Goal: Transaction & Acquisition: Book appointment/travel/reservation

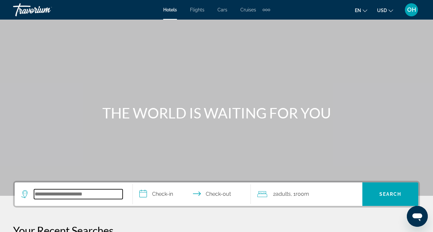
click at [75, 196] on input "Search widget" at bounding box center [78, 195] width 89 height 10
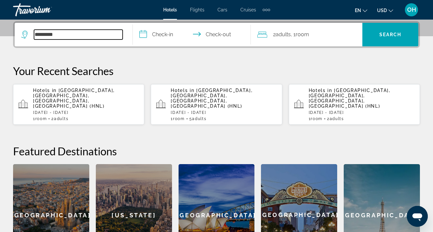
type input "*********"
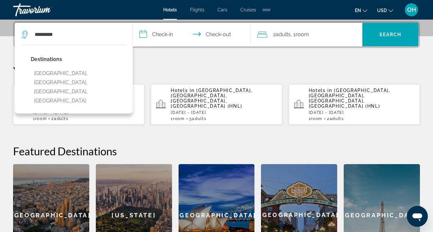
click at [171, 31] on input "**********" at bounding box center [193, 35] width 121 height 25
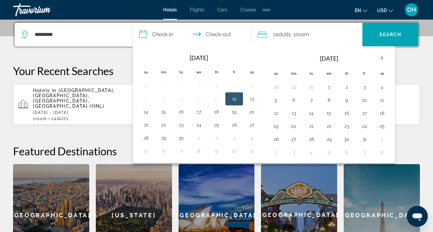
click at [229, 100] on button "12" at bounding box center [234, 98] width 10 height 9
click at [251, 100] on button "13" at bounding box center [251, 98] width 10 height 9
type input "**********"
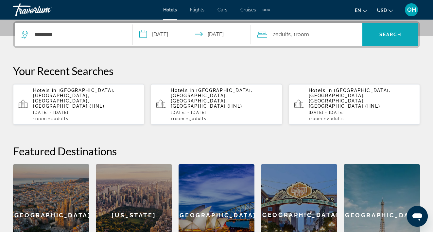
click at [390, 37] on span "Search" at bounding box center [390, 34] width 22 height 5
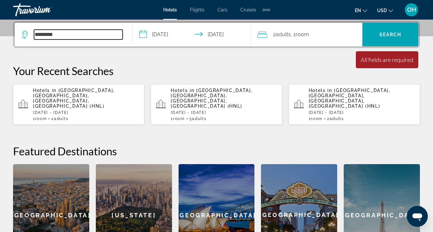
click at [45, 37] on input "*********" at bounding box center [78, 35] width 89 height 10
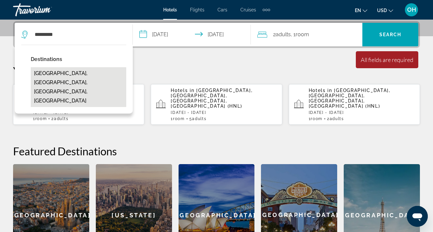
click at [62, 71] on button "Vacaville, Fairfield, CA, United States" at bounding box center [78, 87] width 95 height 40
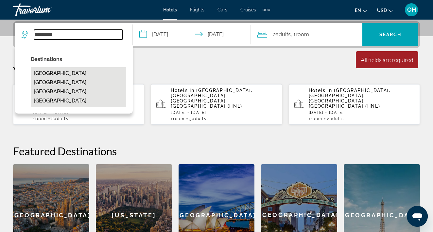
type input "**********"
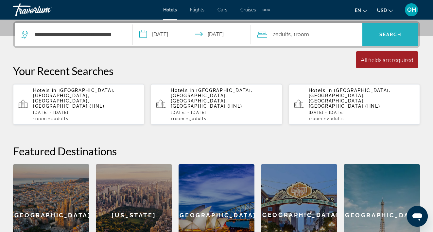
click at [413, 35] on span "Search widget" at bounding box center [390, 35] width 56 height 16
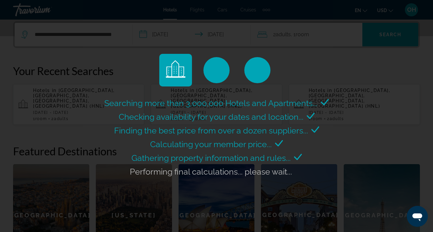
scroll to position [0, 0]
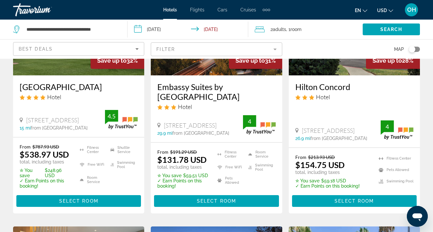
scroll to position [111, 0]
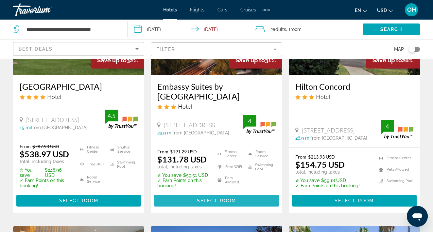
click at [203, 200] on span "Select Room" at bounding box center [216, 200] width 39 height 5
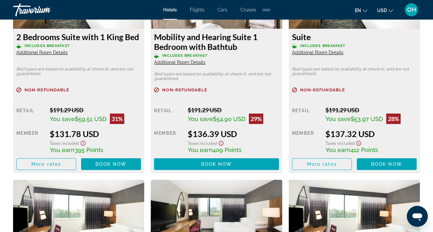
scroll to position [1073, 0]
click at [98, 164] on span "Book now" at bounding box center [110, 164] width 31 height 5
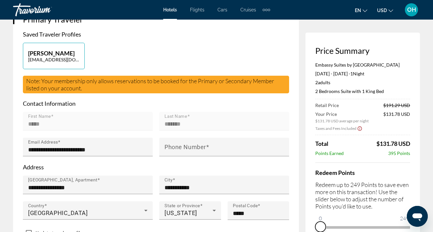
scroll to position [169, 0]
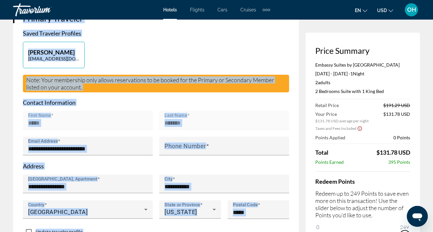
drag, startPoint x: 730, startPoint y: 433, endPoint x: 418, endPoint y: 223, distance: 376.0
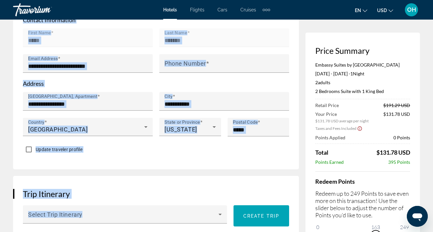
scroll to position [252, 0]
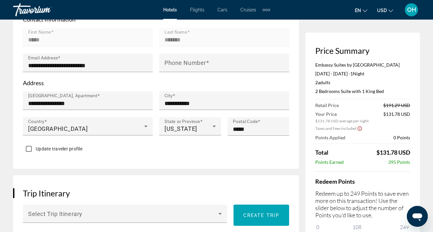
click at [363, 208] on p "Redeem up to 249 Points to save even more on this transaction! Use the slider b…" at bounding box center [362, 204] width 95 height 29
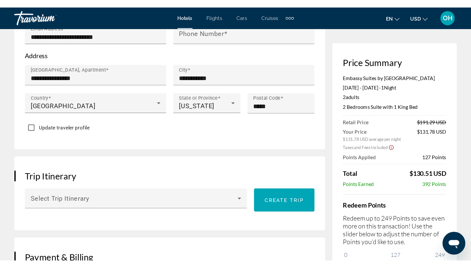
scroll to position [282, 0]
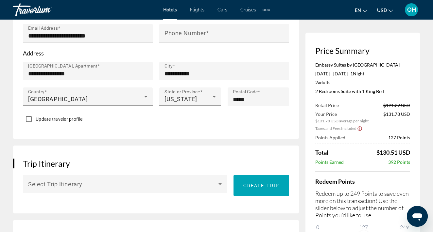
click at [385, 85] on div "2 Adult Adults , 0 Child Children ( ages )" at bounding box center [362, 83] width 95 height 6
drag, startPoint x: 370, startPoint y: 221, endPoint x: 370, endPoint y: 209, distance: 12.1
click at [370, 209] on div "Redeem Points Redeem up to 249 Points to save even more on this transaction! Us…" at bounding box center [362, 207] width 95 height 70
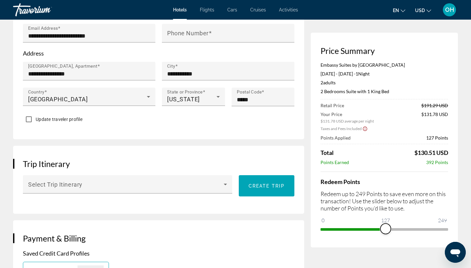
click at [387, 232] on span "ngx-slider" at bounding box center [385, 229] width 10 height 10
click at [432, 229] on ngx-slider "0 249 131" at bounding box center [383, 228] width 127 height 1
drag, startPoint x: 445, startPoint y: 230, endPoint x: 452, endPoint y: 230, distance: 6.9
click at [432, 230] on div "Price Summary Embassy Suites by Hilton Walnut Creek Sep 12, 2025 - Sep 13, 2025…" at bounding box center [383, 140] width 147 height 215
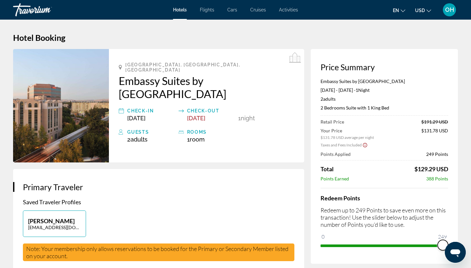
scroll to position [0, 0]
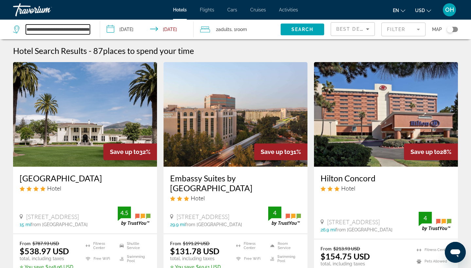
click at [61, 27] on input "**********" at bounding box center [58, 30] width 64 height 10
drag, startPoint x: 28, startPoint y: 30, endPoint x: 99, endPoint y: 32, distance: 71.3
click at [99, 32] on app-destination-search "**********" at bounding box center [50, 30] width 100 height 20
type input "*"
type input "****"
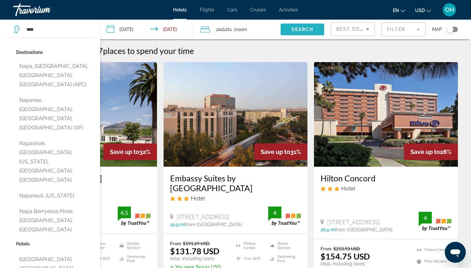
click at [308, 30] on span "Search" at bounding box center [302, 29] width 22 height 5
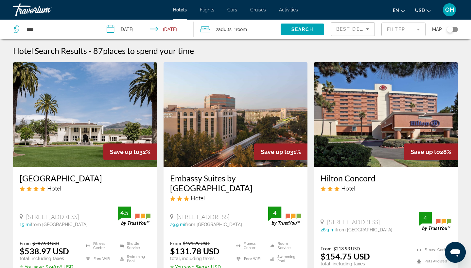
click at [140, 30] on input "**********" at bounding box center [148, 31] width 96 height 22
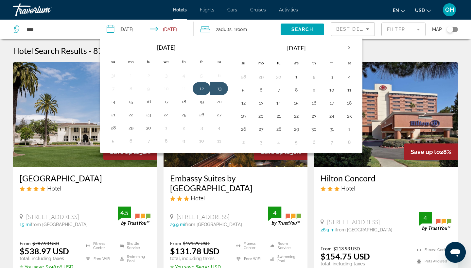
click at [200, 90] on button "12" at bounding box center [201, 88] width 10 height 9
click at [213, 90] on td "13" at bounding box center [219, 88] width 18 height 13
click at [219, 88] on button "13" at bounding box center [219, 88] width 10 height 9
type input "**********"
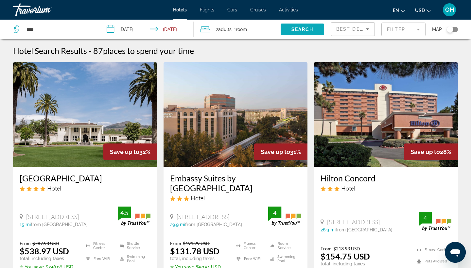
click at [310, 29] on span "Search" at bounding box center [302, 29] width 22 height 5
click at [90, 29] on div "**********" at bounding box center [53, 30] width 80 height 20
click at [77, 31] on input "**********" at bounding box center [58, 30] width 64 height 10
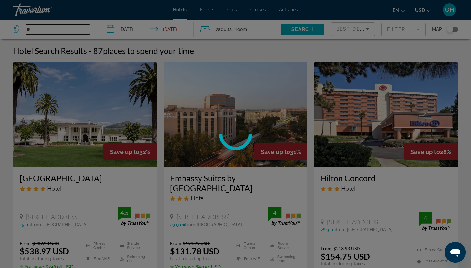
type input "*"
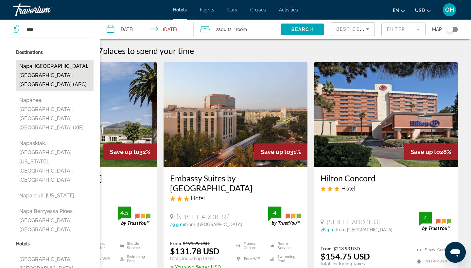
click at [37, 69] on button "Napa, [GEOGRAPHIC_DATA], [GEOGRAPHIC_DATA], [GEOGRAPHIC_DATA] (APC)" at bounding box center [54, 75] width 77 height 31
type input "**********"
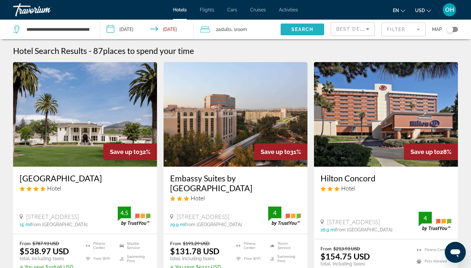
click at [293, 28] on span "Search" at bounding box center [302, 29] width 22 height 5
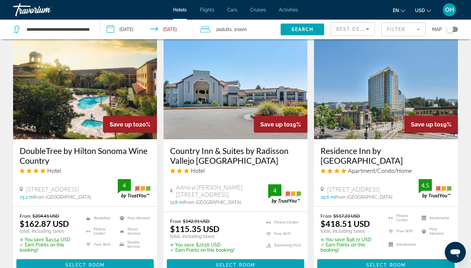
scroll to position [540, 0]
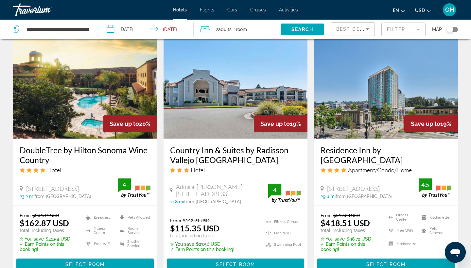
click at [228, 99] on img "Main content" at bounding box center [235, 86] width 144 height 105
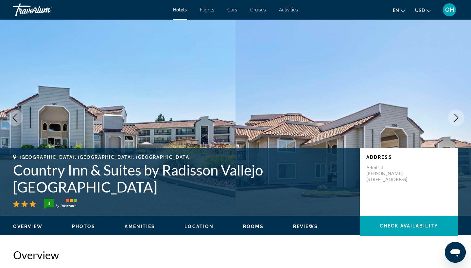
click at [453, 118] on icon "Next image" at bounding box center [456, 118] width 8 height 8
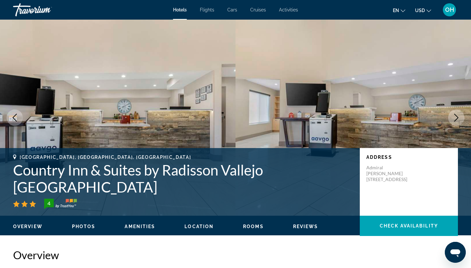
click at [453, 118] on icon "Next image" at bounding box center [456, 118] width 8 height 8
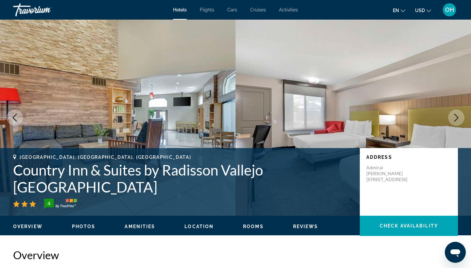
click at [453, 118] on icon "Next image" at bounding box center [456, 118] width 8 height 8
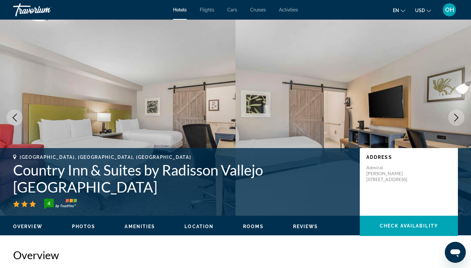
click at [453, 118] on icon "Next image" at bounding box center [456, 118] width 8 height 8
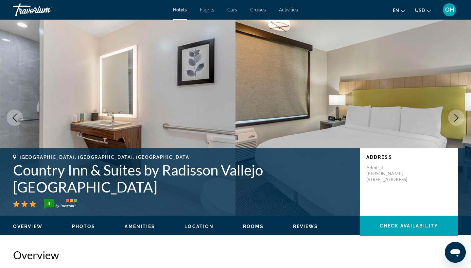
click at [453, 118] on icon "Next image" at bounding box center [456, 118] width 8 height 8
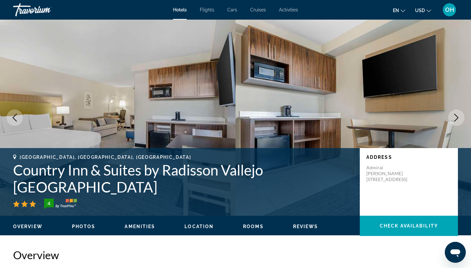
click at [453, 118] on icon "Next image" at bounding box center [456, 118] width 8 height 8
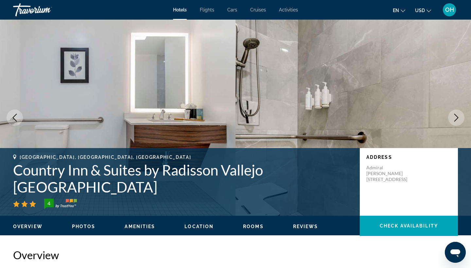
click at [453, 118] on icon "Next image" at bounding box center [456, 118] width 8 height 8
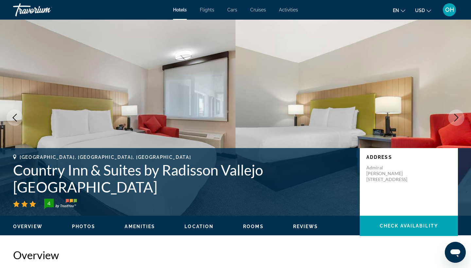
click at [453, 118] on icon "Next image" at bounding box center [456, 118] width 8 height 8
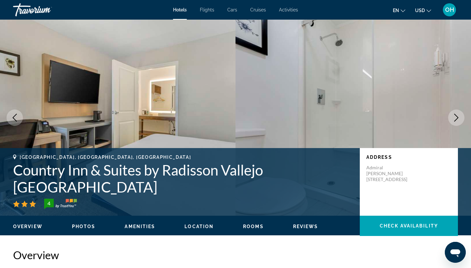
click at [453, 118] on icon "Next image" at bounding box center [456, 118] width 8 height 8
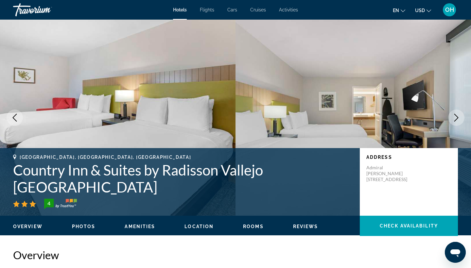
click at [453, 118] on icon "Next image" at bounding box center [456, 118] width 8 height 8
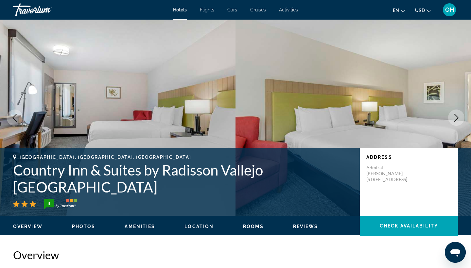
click at [453, 118] on icon "Next image" at bounding box center [456, 118] width 8 height 8
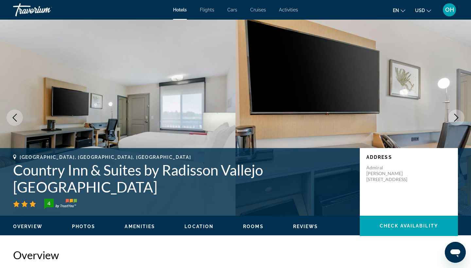
click at [453, 118] on icon "Next image" at bounding box center [456, 118] width 8 height 8
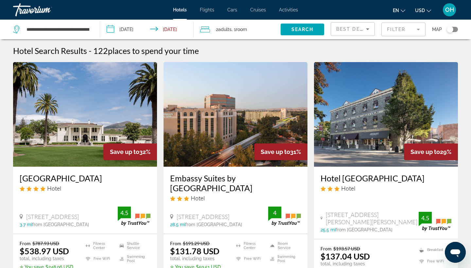
click at [451, 28] on div "Toggle map" at bounding box center [449, 29] width 7 height 7
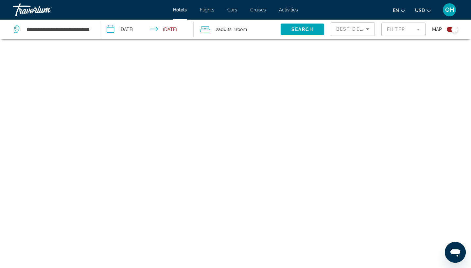
scroll to position [39, 0]
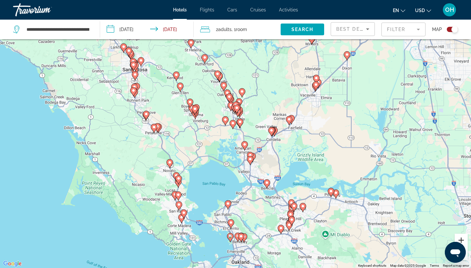
click at [459, 239] on button "Zoom in" at bounding box center [460, 240] width 13 height 13
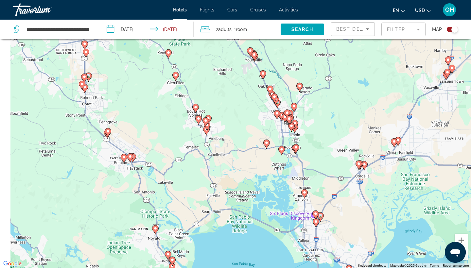
drag, startPoint x: 173, startPoint y: 161, endPoint x: 234, endPoint y: 198, distance: 72.0
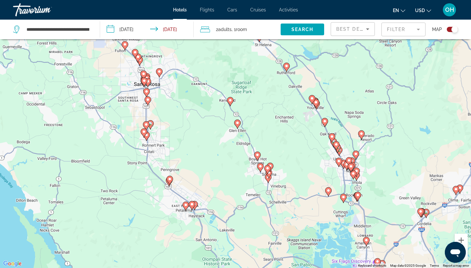
drag, startPoint x: 257, startPoint y: 116, endPoint x: 304, endPoint y: 155, distance: 60.8
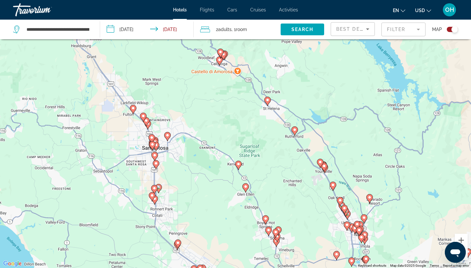
drag, startPoint x: 257, startPoint y: 98, endPoint x: 264, endPoint y: 162, distance: 64.2
click at [267, 105] on icon "Main content" at bounding box center [267, 101] width 6 height 8
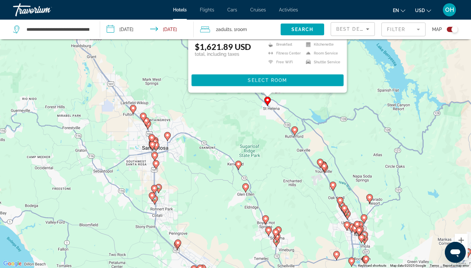
scroll to position [0, 0]
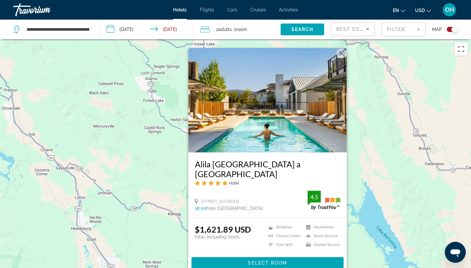
click at [154, 163] on div "To activate drag with keyboard, press Alt + Enter. Once in keyboard drag state,…" at bounding box center [235, 173] width 471 height 268
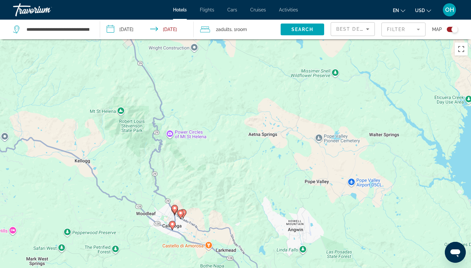
drag, startPoint x: 213, startPoint y: 220, endPoint x: 227, endPoint y: 177, distance: 45.2
click at [171, 225] on image "Main content" at bounding box center [172, 225] width 4 height 4
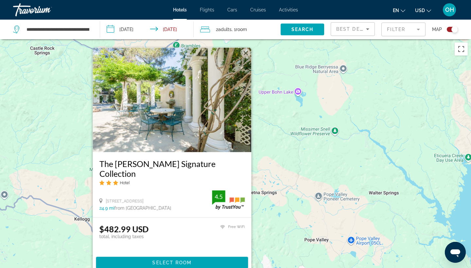
click at [287, 185] on div "To activate drag with keyboard, press Alt + Enter. Once in keyboard drag state,…" at bounding box center [235, 173] width 471 height 268
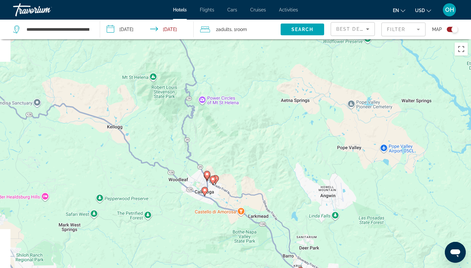
drag, startPoint x: 200, startPoint y: 234, endPoint x: 233, endPoint y: 140, distance: 99.1
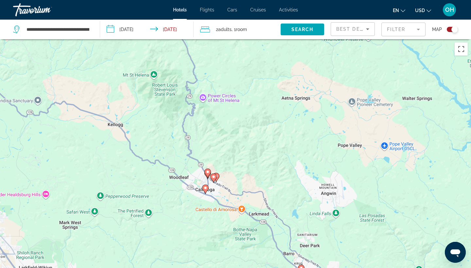
click at [214, 180] on icon "Main content" at bounding box center [213, 178] width 6 height 8
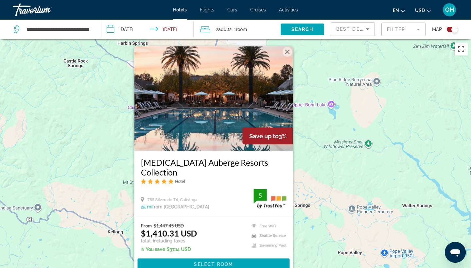
click at [332, 171] on div "To activate drag with keyboard, press Alt + Enter. Once in keyboard drag state,…" at bounding box center [235, 173] width 471 height 268
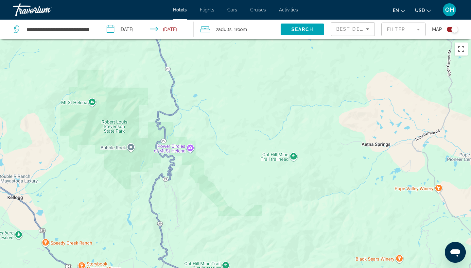
drag, startPoint x: 257, startPoint y: 248, endPoint x: 250, endPoint y: 207, distance: 41.8
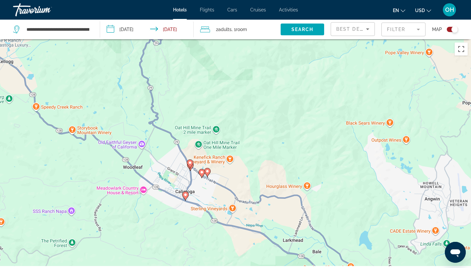
drag, startPoint x: 250, startPoint y: 206, endPoint x: 256, endPoint y: 78, distance: 128.6
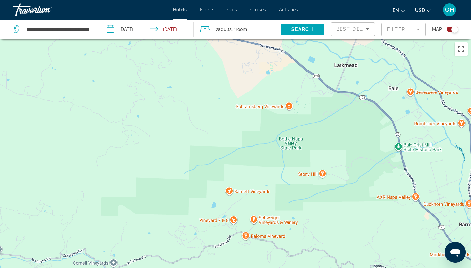
drag, startPoint x: 256, startPoint y: 74, endPoint x: 256, endPoint y: 88, distance: 14.4
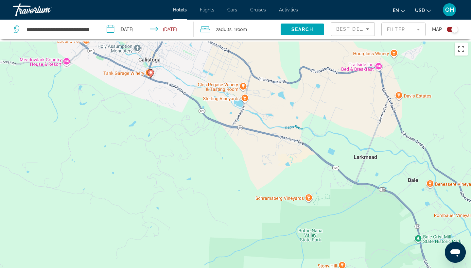
drag, startPoint x: 256, startPoint y: 88, endPoint x: 275, endPoint y: 176, distance: 89.8
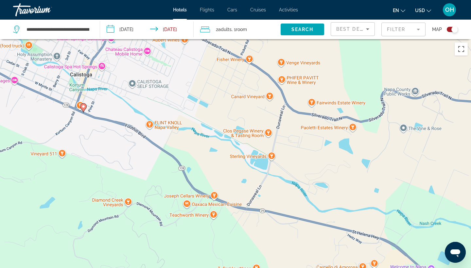
drag, startPoint x: 275, startPoint y: 176, endPoint x: 330, endPoint y: 208, distance: 63.6
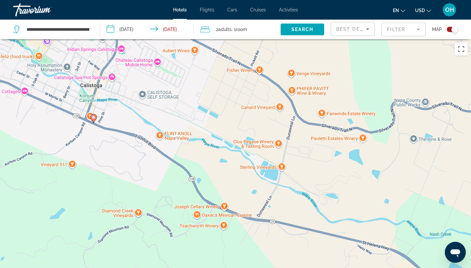
click at [96, 120] on gmp-advanced-marker "Main content" at bounding box center [93, 119] width 7 height 10
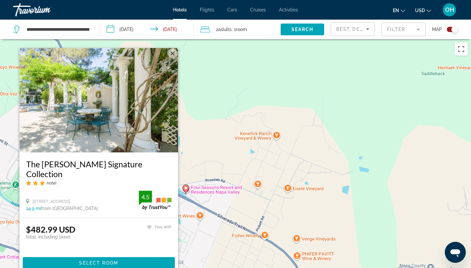
click at [225, 117] on div "To activate drag with keyboard, press Alt + Enter. Once in keyboard drag state,…" at bounding box center [235, 173] width 471 height 268
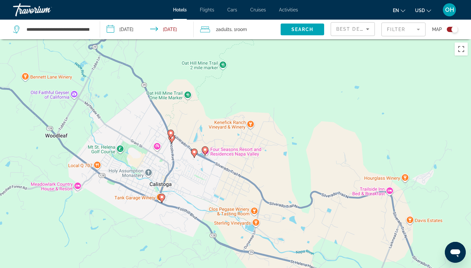
click at [208, 149] on icon "Main content" at bounding box center [205, 151] width 6 height 8
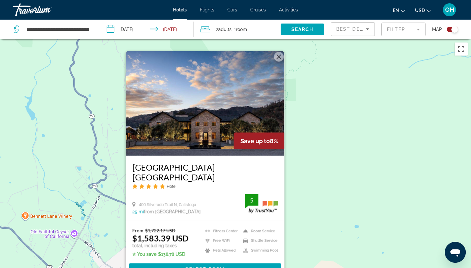
click at [348, 141] on div "To activate drag with keyboard, press Alt + Enter. Once in keyboard drag state,…" at bounding box center [235, 173] width 471 height 268
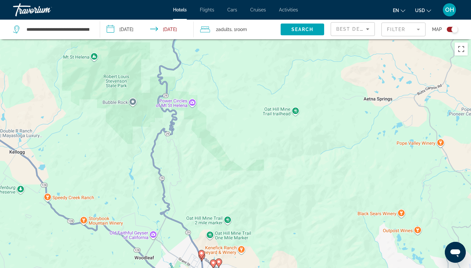
click at [202, 254] on image "Main content" at bounding box center [201, 253] width 4 height 4
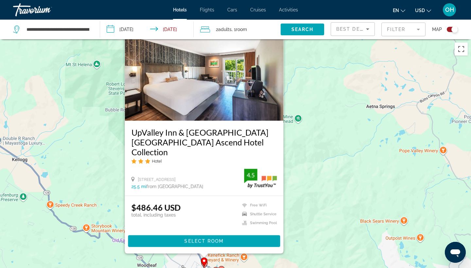
drag, startPoint x: 324, startPoint y: 191, endPoint x: 327, endPoint y: 161, distance: 30.2
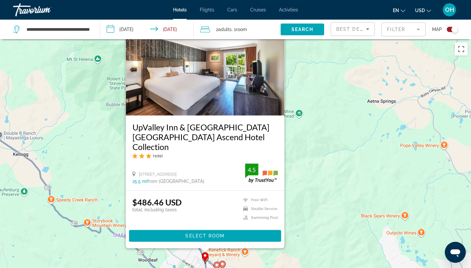
click at [327, 161] on div "To activate drag with keyboard, press Alt + Enter. Once in keyboard drag state,…" at bounding box center [235, 173] width 471 height 268
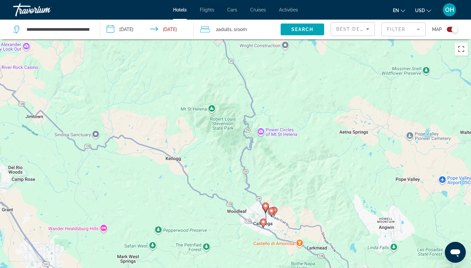
click at [267, 211] on gmp-advanced-marker "Main content" at bounding box center [265, 207] width 7 height 10
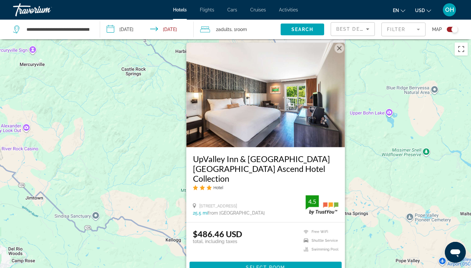
click at [370, 176] on div "To activate drag with keyboard, press Alt + Enter. Once in keyboard drag state,…" at bounding box center [235, 173] width 471 height 268
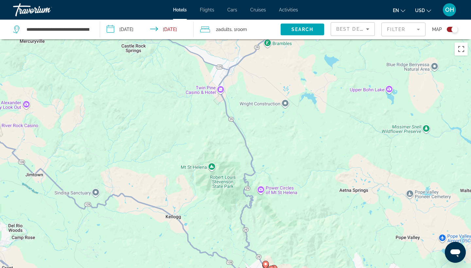
drag, startPoint x: 250, startPoint y: 221, endPoint x: 250, endPoint y: 178, distance: 42.5
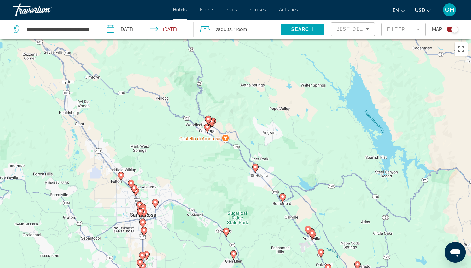
drag, startPoint x: 328, startPoint y: 197, endPoint x: 278, endPoint y: 134, distance: 81.0
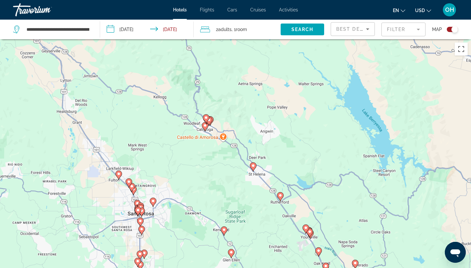
click at [280, 196] on image "Main content" at bounding box center [280, 195] width 4 height 4
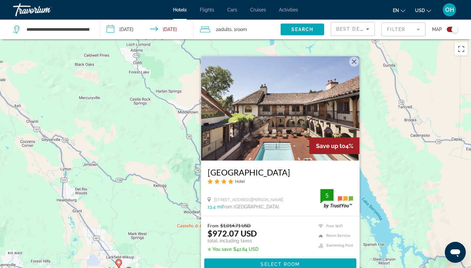
click at [384, 168] on div "To activate drag with keyboard, press Alt + Enter. Once in keyboard drag state,…" at bounding box center [235, 173] width 471 height 268
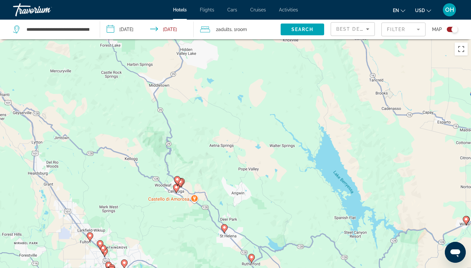
drag, startPoint x: 310, startPoint y: 220, endPoint x: 275, endPoint y: 189, distance: 47.9
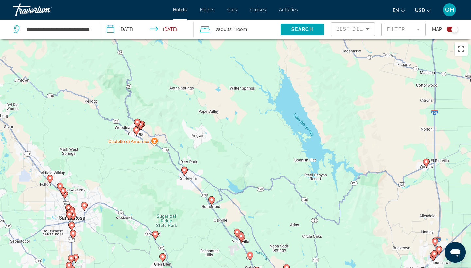
drag, startPoint x: 275, startPoint y: 189, endPoint x: 246, endPoint y: 139, distance: 57.7
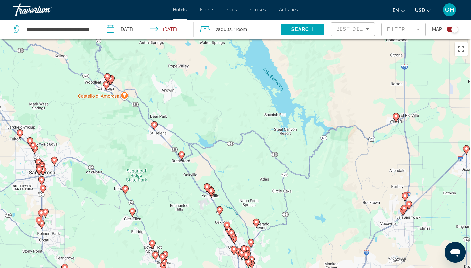
drag, startPoint x: 280, startPoint y: 206, endPoint x: 248, endPoint y: 160, distance: 55.9
click at [248, 160] on div "To activate drag with keyboard, press Alt + Enter. Once in keyboard drag state,…" at bounding box center [235, 173] width 471 height 268
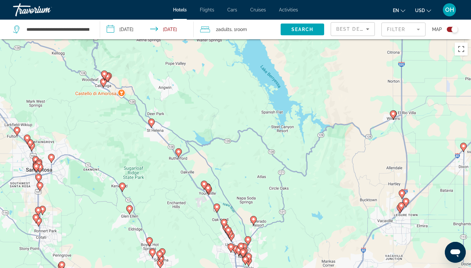
click at [216, 210] on icon "Main content" at bounding box center [217, 208] width 6 height 8
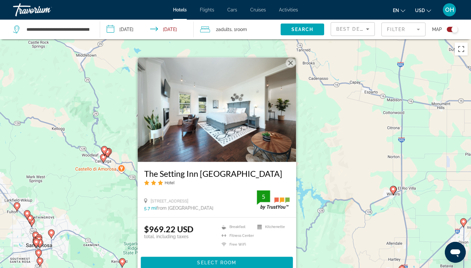
click at [334, 154] on div "To activate drag with keyboard, press Alt + Enter. Once in keyboard drag state,…" at bounding box center [235, 173] width 471 height 268
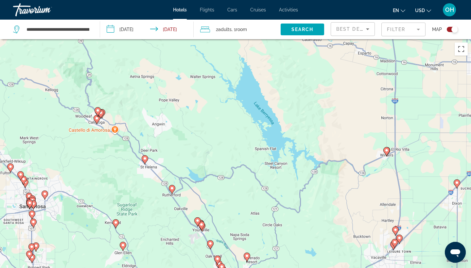
drag, startPoint x: 256, startPoint y: 225, endPoint x: 234, endPoint y: 155, distance: 72.7
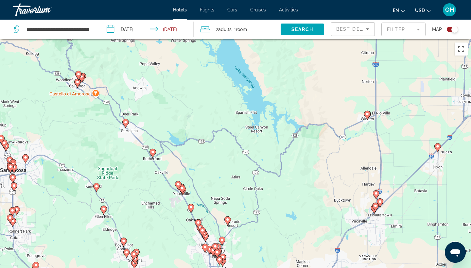
click at [229, 223] on icon "Main content" at bounding box center [228, 221] width 6 height 8
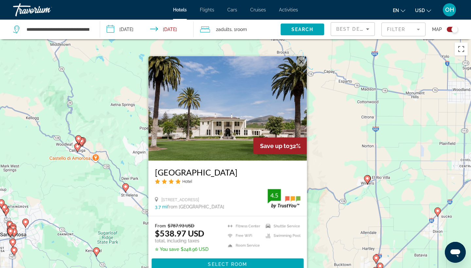
click at [333, 172] on div "To activate drag with keyboard, press Alt + Enter. Once in keyboard drag state,…" at bounding box center [235, 173] width 471 height 268
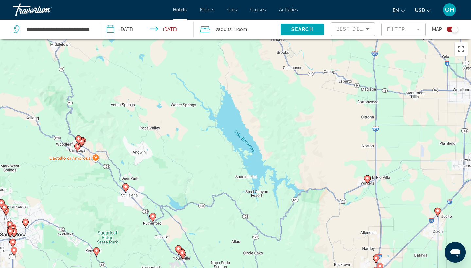
click at [366, 180] on image "Main content" at bounding box center [367, 178] width 4 height 4
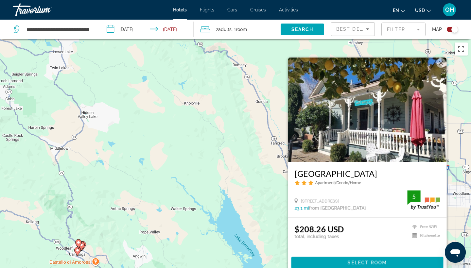
click at [235, 161] on div "To activate drag with keyboard, press Alt + Enter. Once in keyboard drag state,…" at bounding box center [235, 173] width 471 height 268
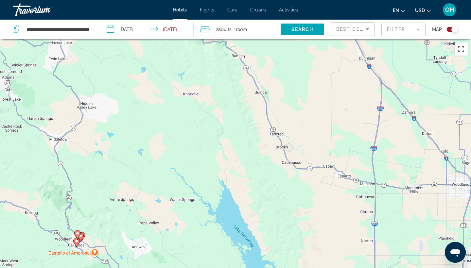
drag, startPoint x: 270, startPoint y: 217, endPoint x: 272, endPoint y: 178, distance: 39.3
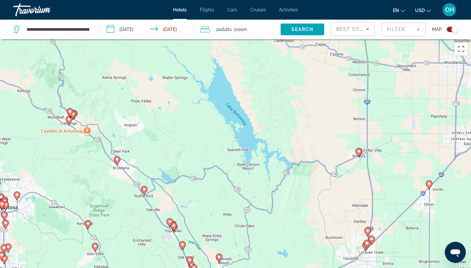
drag, startPoint x: 326, startPoint y: 227, endPoint x: 301, endPoint y: 120, distance: 109.7
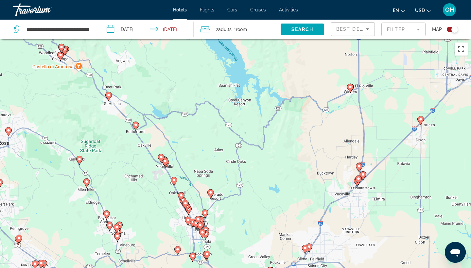
drag, startPoint x: 281, startPoint y: 223, endPoint x: 301, endPoint y: 202, distance: 28.7
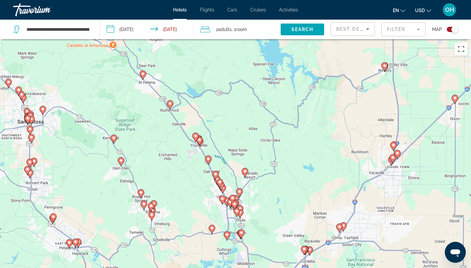
drag, startPoint x: 241, startPoint y: 193, endPoint x: 276, endPoint y: 179, distance: 37.8
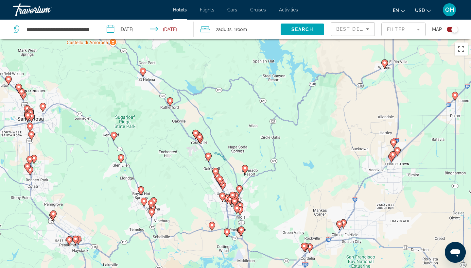
click at [239, 185] on gmp-advanced-marker "Main content" at bounding box center [239, 190] width 7 height 10
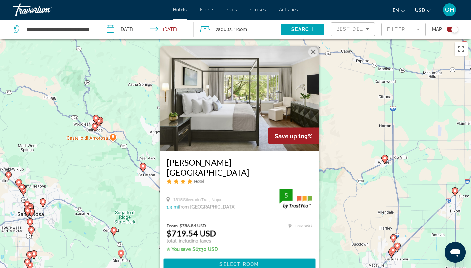
click at [365, 164] on div "To activate drag with keyboard, press Alt + Enter. Once in keyboard drag state,…" at bounding box center [235, 173] width 471 height 268
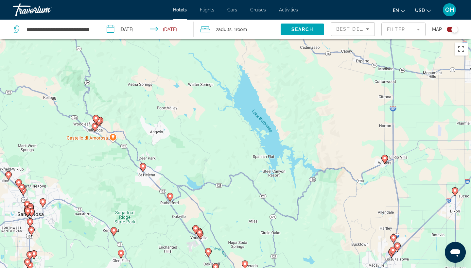
click at [416, 27] on mat-form-field "Filter" at bounding box center [403, 30] width 44 height 14
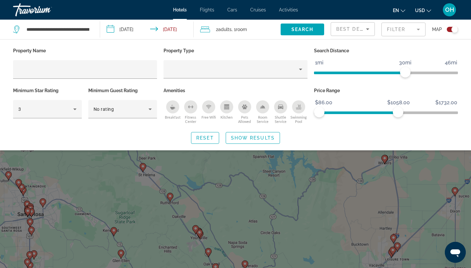
click at [398, 112] on span "ngx-slider" at bounding box center [358, 112] width 79 height 3
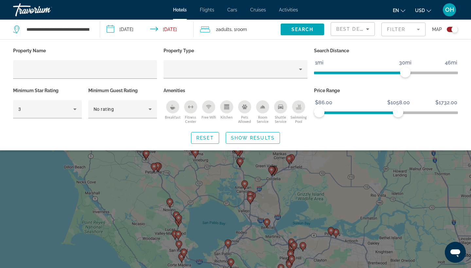
click at [378, 110] on span "ngx-slider" at bounding box center [358, 111] width 79 height 10
click at [362, 110] on span "ngx-slider" at bounding box center [348, 111] width 59 height 10
click at [349, 112] on ngx-slider "$86.00 $1732.00 $86.00 $623.00" at bounding box center [386, 111] width 144 height 1
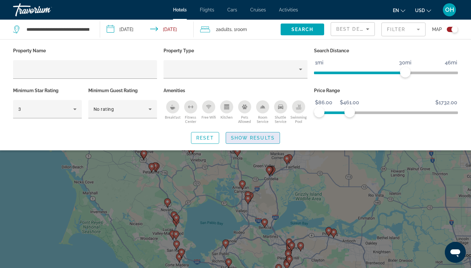
click at [267, 138] on span "Show Results" at bounding box center [253, 137] width 44 height 5
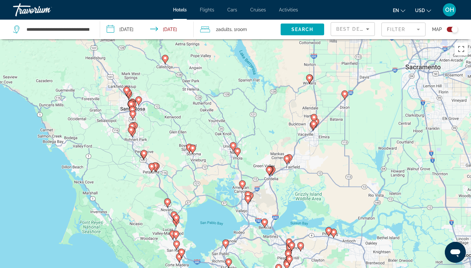
click at [308, 78] on image "Main content" at bounding box center [309, 78] width 4 height 4
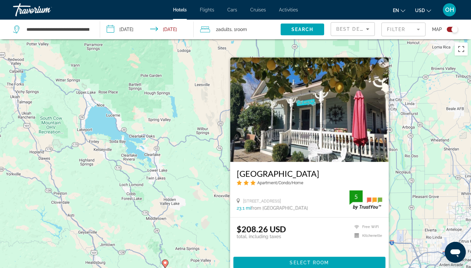
click at [187, 189] on div "To activate drag with keyboard, press Alt + Enter. Once in keyboard drag state,…" at bounding box center [235, 173] width 471 height 268
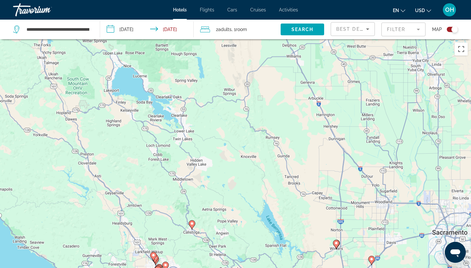
drag, startPoint x: 236, startPoint y: 216, endPoint x: 266, endPoint y: 170, distance: 55.1
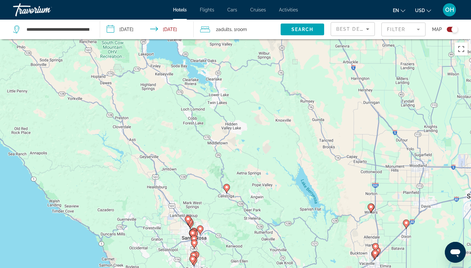
drag, startPoint x: 226, startPoint y: 206, endPoint x: 258, endPoint y: 175, distance: 44.8
click at [189, 217] on icon "Main content" at bounding box center [188, 220] width 6 height 8
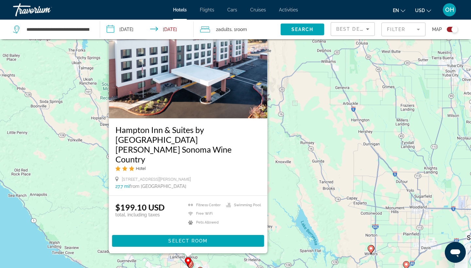
scroll to position [21, 0]
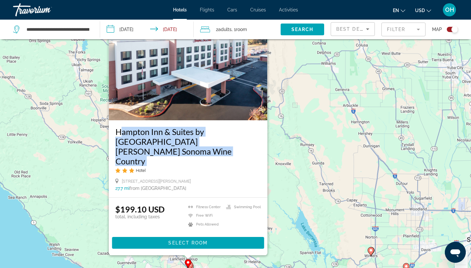
drag, startPoint x: 224, startPoint y: 168, endPoint x: 116, endPoint y: 149, distance: 109.7
click at [116, 149] on div "Hampton Inn & Suites by [GEOGRAPHIC_DATA][PERSON_NAME] Sonoma Wine Country Hotel" at bounding box center [187, 152] width 145 height 51
copy div "Hampton Inn & Suites by [GEOGRAPHIC_DATA][PERSON_NAME] Sonoma Wine Country"
click at [182, 10] on span "Hotels" at bounding box center [180, 9] width 14 height 5
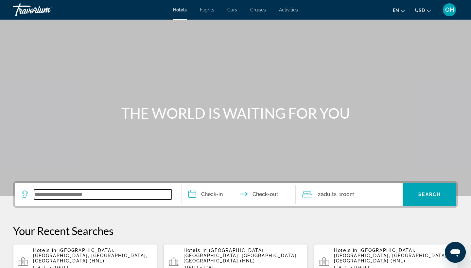
click at [54, 196] on input "Search widget" at bounding box center [103, 195] width 138 height 10
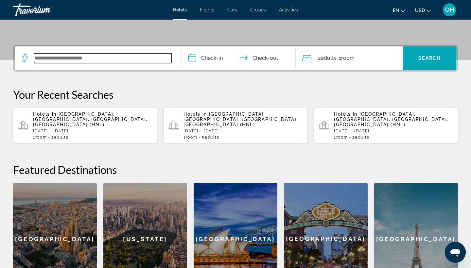
scroll to position [160, 0]
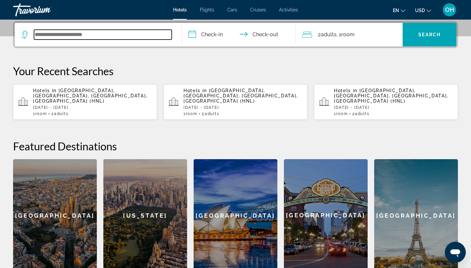
click at [82, 34] on input "Search widget" at bounding box center [103, 35] width 138 height 10
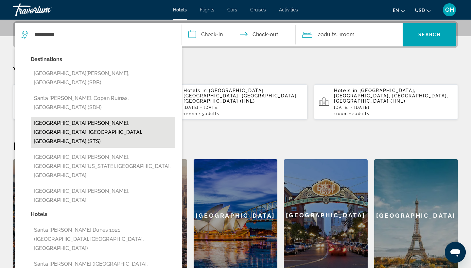
click at [89, 117] on button "[GEOGRAPHIC_DATA][PERSON_NAME], [GEOGRAPHIC_DATA], [GEOGRAPHIC_DATA], [GEOGRAPH…" at bounding box center [103, 132] width 144 height 31
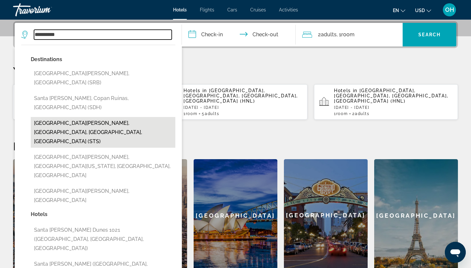
type input "**********"
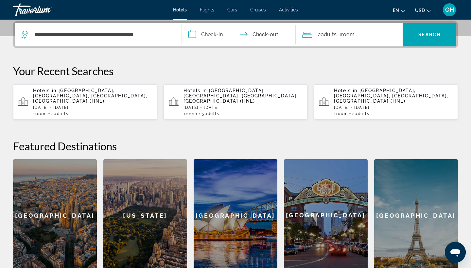
click at [215, 33] on input "**********" at bounding box center [240, 35] width 116 height 25
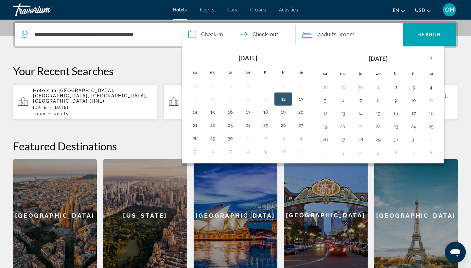
click at [282, 99] on button "12" at bounding box center [283, 98] width 10 height 9
click at [297, 97] on button "13" at bounding box center [300, 98] width 10 height 9
type input "**********"
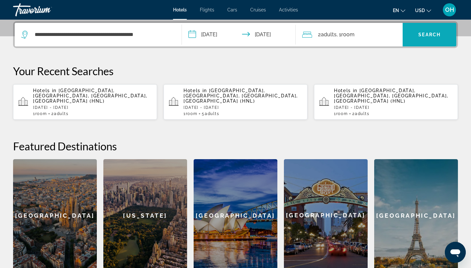
click at [425, 34] on span "Search" at bounding box center [429, 34] width 22 height 5
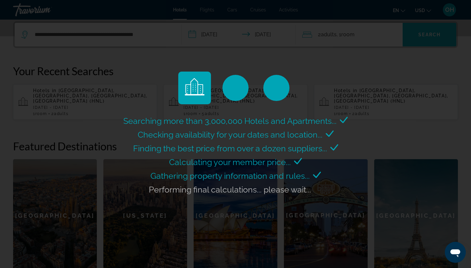
scroll to position [0, 0]
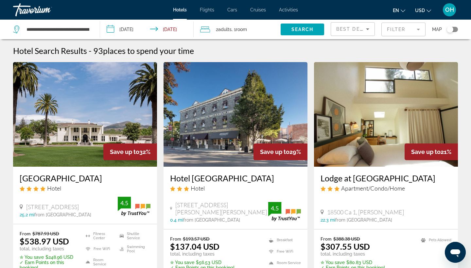
click at [453, 27] on div "Toggle map" at bounding box center [451, 29] width 11 height 5
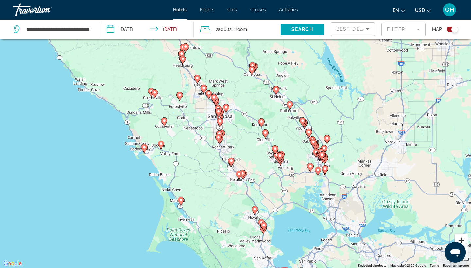
click at [460, 239] on button "Zoom in" at bounding box center [460, 240] width 13 height 13
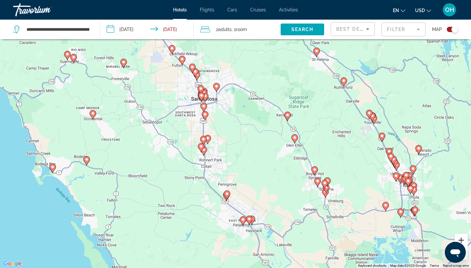
click at [460, 239] on button "Zoom in" at bounding box center [460, 240] width 13 height 13
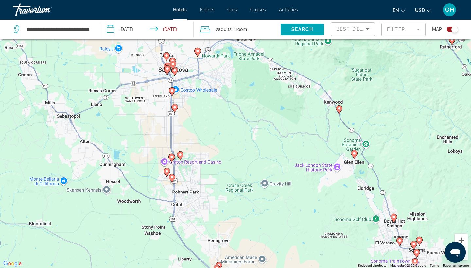
drag, startPoint x: 307, startPoint y: 185, endPoint x: 309, endPoint y: 224, distance: 38.3
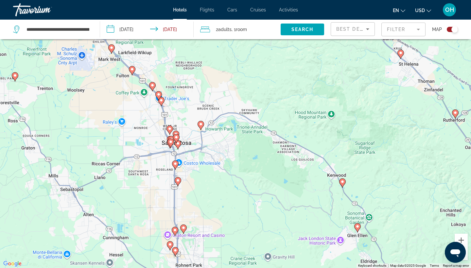
drag, startPoint x: 275, startPoint y: 167, endPoint x: 276, endPoint y: 197, distance: 30.4
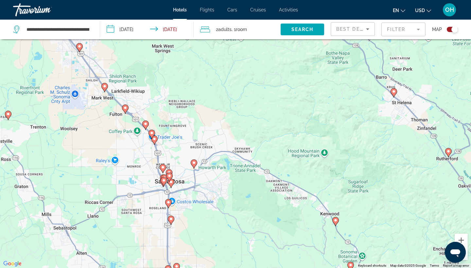
drag, startPoint x: 291, startPoint y: 152, endPoint x: 283, endPoint y: 188, distance: 36.3
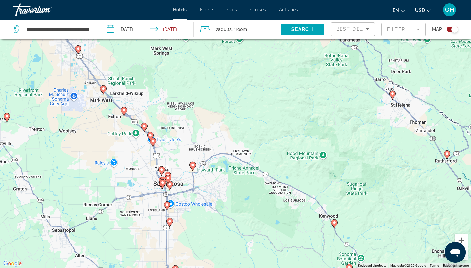
click at [193, 166] on image "Main content" at bounding box center [193, 165] width 4 height 4
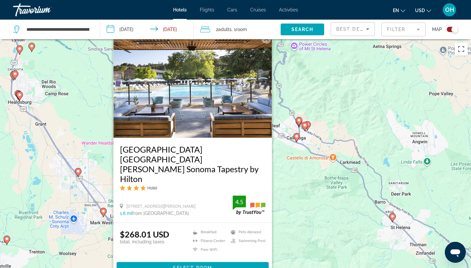
click at [306, 180] on div "To activate drag with keyboard, press Alt + Enter. Once in keyboard drag state,…" at bounding box center [235, 173] width 471 height 268
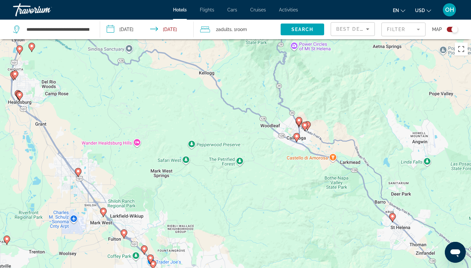
click at [78, 173] on icon "Main content" at bounding box center [78, 172] width 6 height 8
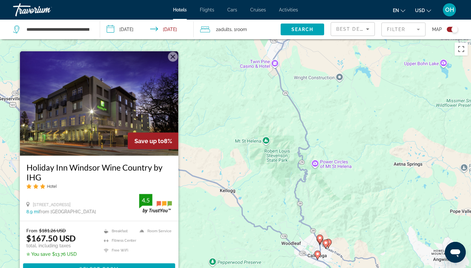
click at [228, 169] on div "To activate drag with keyboard, press Alt + Enter. Once in keyboard drag state,…" at bounding box center [235, 173] width 471 height 268
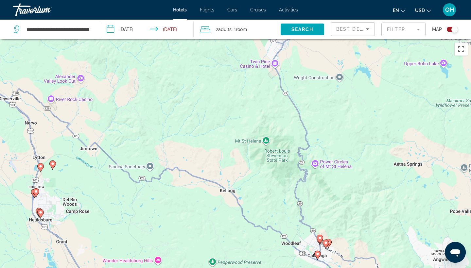
click at [318, 237] on icon "Main content" at bounding box center [320, 239] width 6 height 8
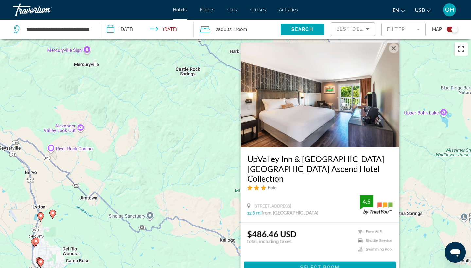
click at [420, 188] on div "To activate drag with keyboard, press Alt + Enter. Once in keyboard drag state,…" at bounding box center [235, 173] width 471 height 268
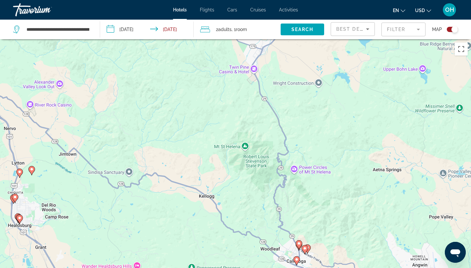
drag, startPoint x: 336, startPoint y: 210, endPoint x: 314, endPoint y: 164, distance: 51.6
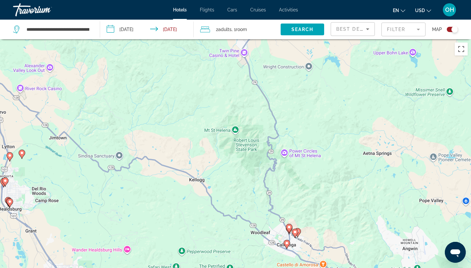
drag, startPoint x: 308, startPoint y: 208, endPoint x: 290, endPoint y: 161, distance: 49.8
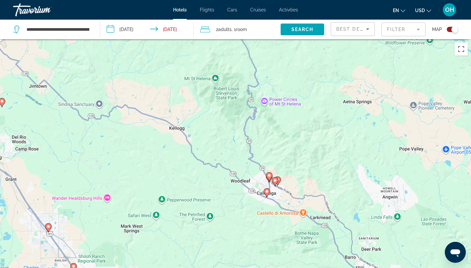
click at [268, 191] on image "Main content" at bounding box center [267, 192] width 4 height 4
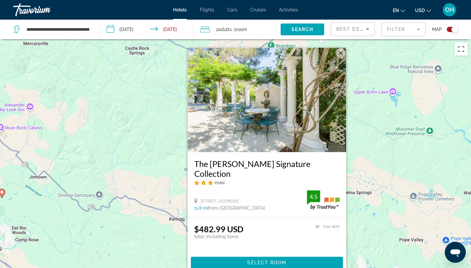
click at [366, 155] on div "To activate drag with keyboard, press Alt + Enter. Once in keyboard drag state,…" at bounding box center [235, 173] width 471 height 268
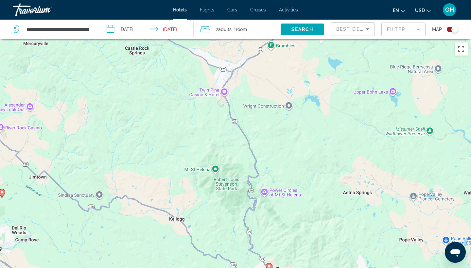
drag, startPoint x: 303, startPoint y: 243, endPoint x: 277, endPoint y: 193, distance: 56.4
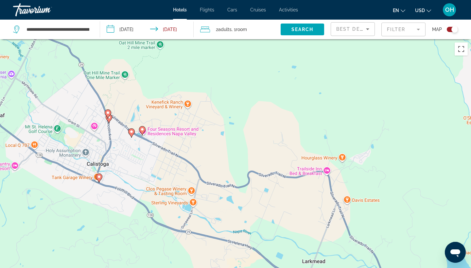
click at [109, 120] on icon "Main content" at bounding box center [109, 118] width 6 height 8
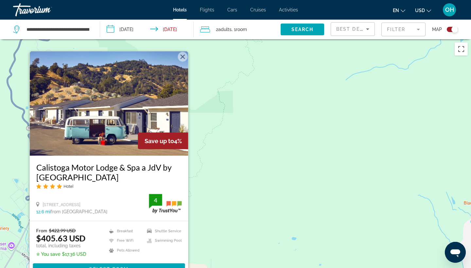
click at [244, 126] on div "To activate drag with keyboard, press Alt + Enter. Once in keyboard drag state,…" at bounding box center [235, 173] width 471 height 268
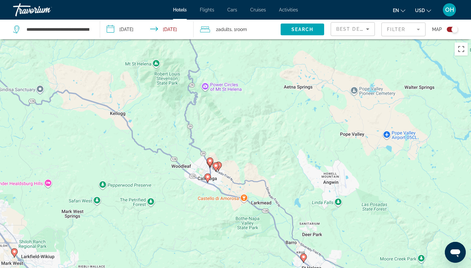
click at [215, 165] on image "Main content" at bounding box center [216, 166] width 4 height 4
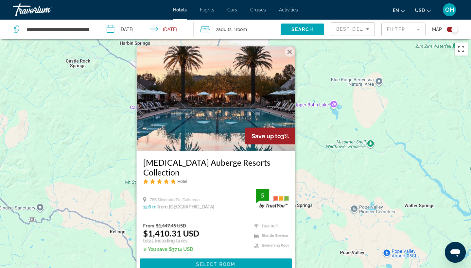
click at [325, 174] on div "To activate drag with keyboard, press Alt + Enter. Once in keyboard drag state,…" at bounding box center [235, 173] width 471 height 268
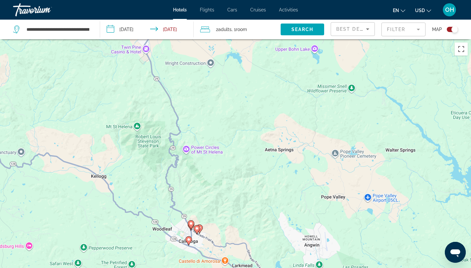
drag, startPoint x: 261, startPoint y: 221, endPoint x: 242, endPoint y: 164, distance: 60.2
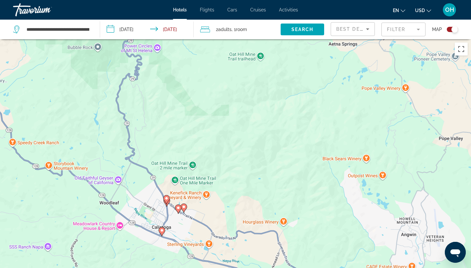
click at [184, 208] on image "Main content" at bounding box center [184, 207] width 4 height 4
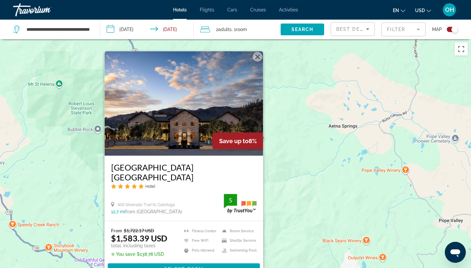
click at [293, 188] on div "To activate drag with keyboard, press Alt + Enter. Once in keyboard drag state,…" at bounding box center [235, 173] width 471 height 268
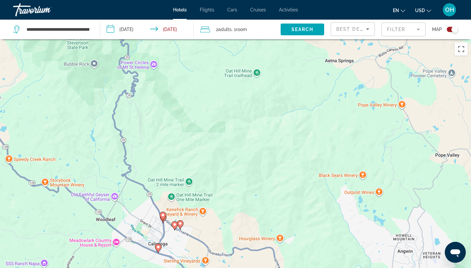
drag, startPoint x: 253, startPoint y: 214, endPoint x: 249, endPoint y: 147, distance: 67.5
click at [160, 249] on gmp-advanced-marker "Main content" at bounding box center [158, 248] width 7 height 10
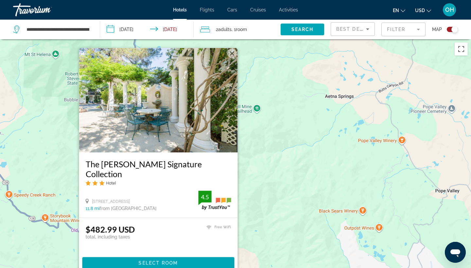
click at [286, 204] on div "To activate drag with keyboard, press Alt + Enter. Once in keyboard drag state,…" at bounding box center [235, 173] width 471 height 268
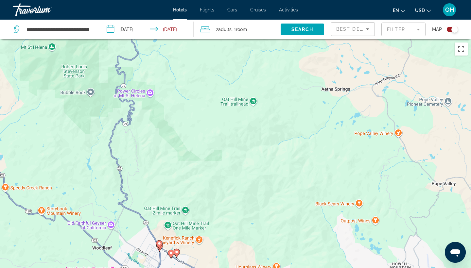
drag, startPoint x: 297, startPoint y: 224, endPoint x: 279, endPoint y: 159, distance: 67.5
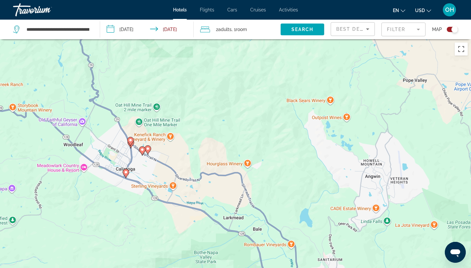
drag, startPoint x: 293, startPoint y: 199, endPoint x: 277, endPoint y: 155, distance: 47.2
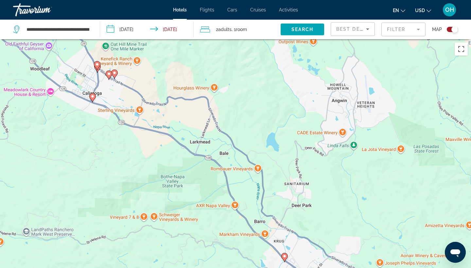
drag, startPoint x: 313, startPoint y: 191, endPoint x: 288, endPoint y: 151, distance: 47.3
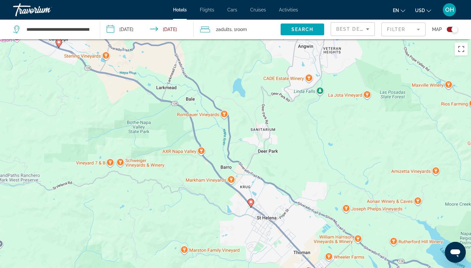
click at [253, 203] on icon "Main content" at bounding box center [251, 203] width 6 height 8
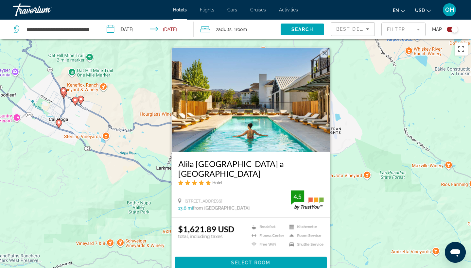
click at [363, 202] on div "To activate drag with keyboard, press Alt + Enter. Once in keyboard drag state,…" at bounding box center [235, 173] width 471 height 268
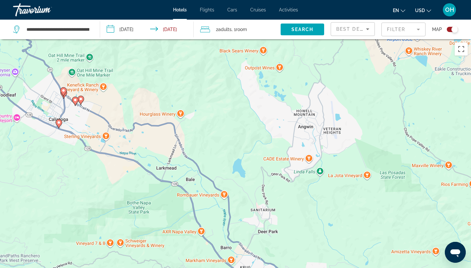
drag, startPoint x: 340, startPoint y: 215, endPoint x: 292, endPoint y: 166, distance: 68.9
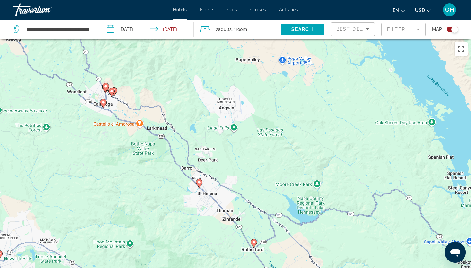
click at [254, 244] on icon "Main content" at bounding box center [254, 243] width 6 height 8
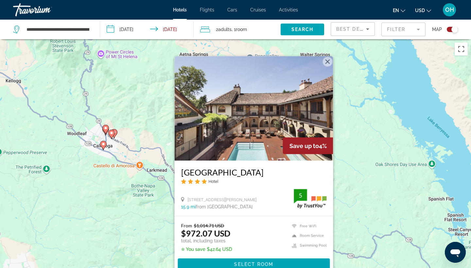
click at [366, 181] on div "To activate drag with keyboard, press Alt + Enter. Once in keyboard drag state,…" at bounding box center [235, 173] width 471 height 268
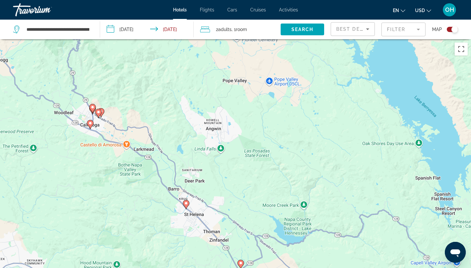
drag, startPoint x: 301, startPoint y: 212, endPoint x: 267, endPoint y: 150, distance: 71.1
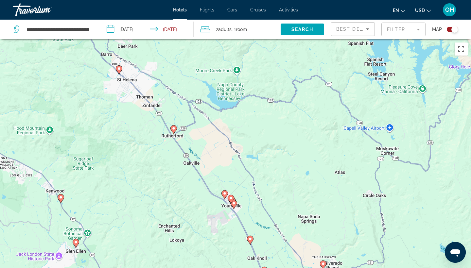
drag, startPoint x: 294, startPoint y: 188, endPoint x: 271, endPoint y: 150, distance: 45.1
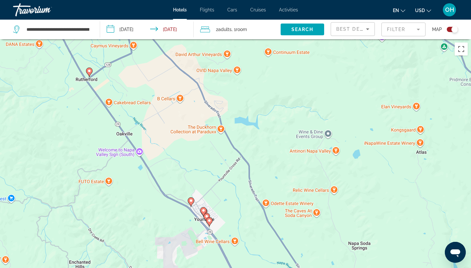
click at [194, 201] on div "To activate drag with keyboard, press Alt + Enter. Once in keyboard drag state,…" at bounding box center [235, 173] width 471 height 268
click at [191, 201] on image "Main content" at bounding box center [191, 201] width 4 height 4
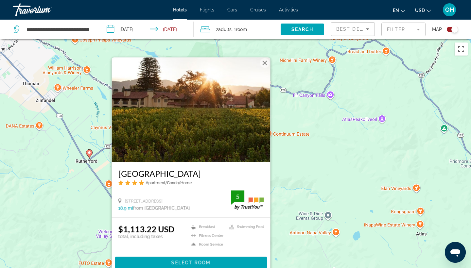
click at [297, 188] on div "To activate drag with keyboard, press Alt + Enter. Once in keyboard drag state,…" at bounding box center [235, 173] width 471 height 268
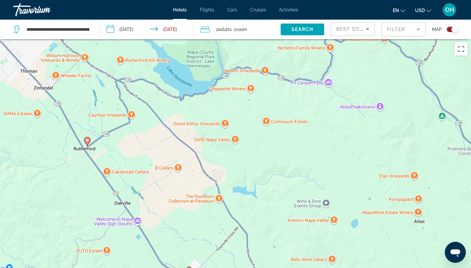
drag, startPoint x: 237, startPoint y: 213, endPoint x: 230, endPoint y: 177, distance: 36.9
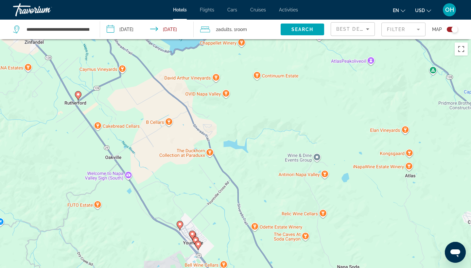
drag, startPoint x: 230, startPoint y: 177, endPoint x: 218, endPoint y: 94, distance: 84.2
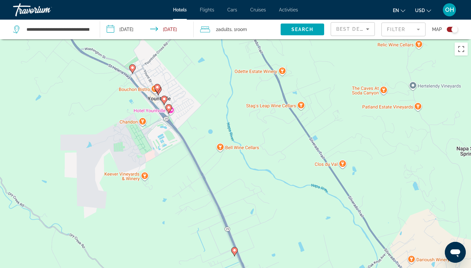
drag, startPoint x: 177, startPoint y: 85, endPoint x: 210, endPoint y: 153, distance: 75.7
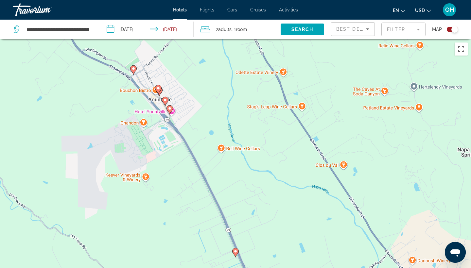
click at [171, 109] on image "Main content" at bounding box center [170, 109] width 4 height 4
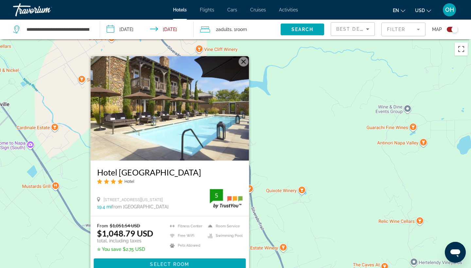
click at [283, 124] on div "To activate drag with keyboard, press Alt + Enter. Once in keyboard drag state,…" at bounding box center [235, 173] width 471 height 268
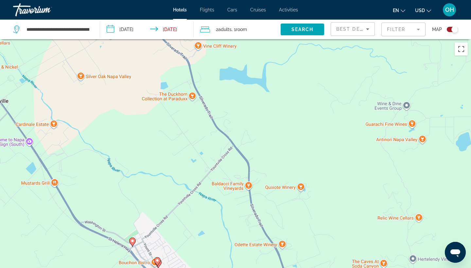
drag, startPoint x: 206, startPoint y: 199, endPoint x: 204, endPoint y: 192, distance: 8.0
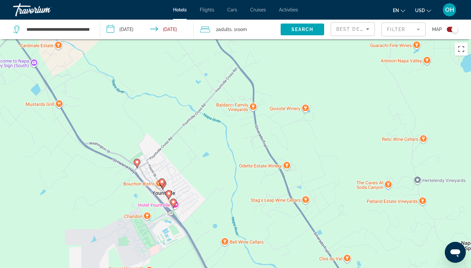
drag, startPoint x: 200, startPoint y: 212, endPoint x: 205, endPoint y: 139, distance: 73.4
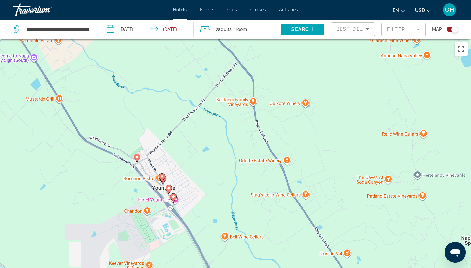
click at [161, 179] on icon "Main content" at bounding box center [162, 178] width 6 height 8
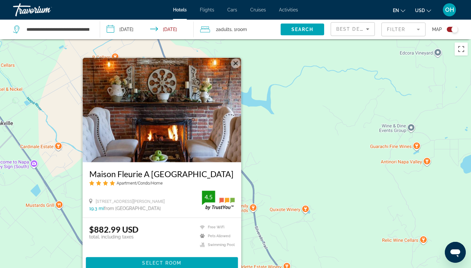
click at [265, 160] on div "To activate drag with keyboard, press Alt + Enter. Once in keyboard drag state,…" at bounding box center [235, 173] width 471 height 268
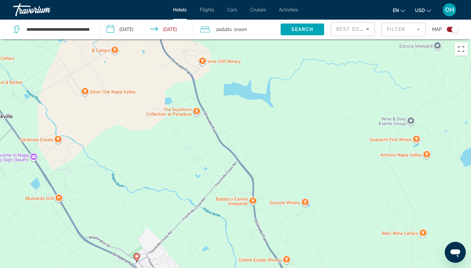
drag, startPoint x: 190, startPoint y: 208, endPoint x: 198, endPoint y: 116, distance: 92.5
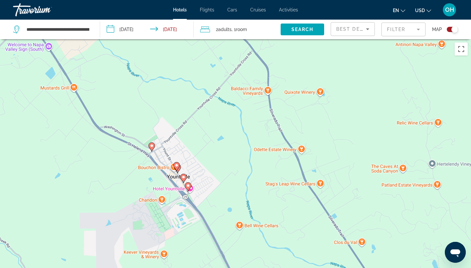
click at [179, 172] on gmp-advanced-marker "Main content" at bounding box center [177, 169] width 7 height 10
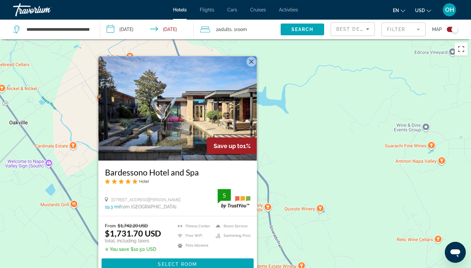
click at [299, 160] on div "To activate drag with keyboard, press Alt + Enter. Once in keyboard drag state,…" at bounding box center [235, 173] width 471 height 268
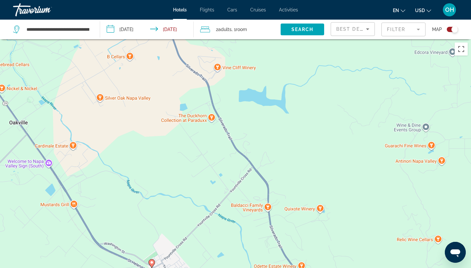
drag, startPoint x: 252, startPoint y: 206, endPoint x: 252, endPoint y: 192, distance: 14.7
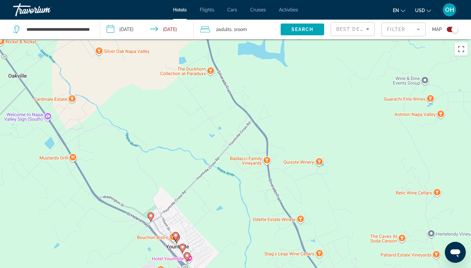
drag, startPoint x: 252, startPoint y: 192, endPoint x: 245, endPoint y: 141, distance: 50.7
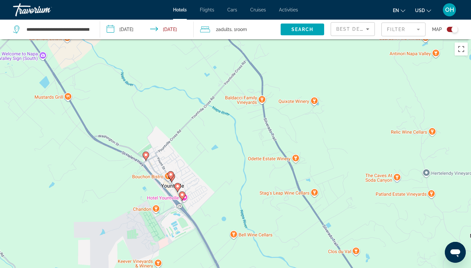
click at [180, 186] on icon "Main content" at bounding box center [178, 187] width 6 height 8
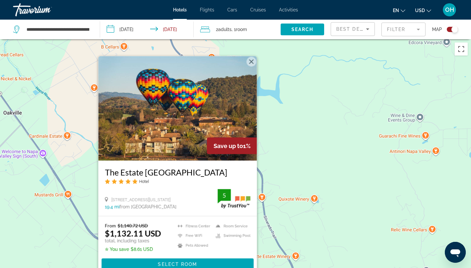
click at [303, 182] on div "To activate drag with keyboard, press Alt + Enter. Once in keyboard drag state,…" at bounding box center [235, 173] width 471 height 268
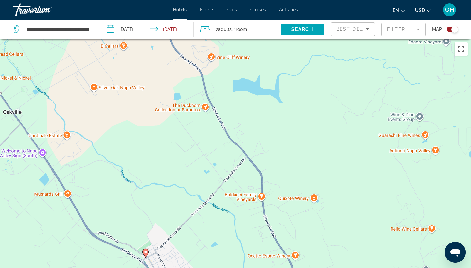
drag, startPoint x: 295, startPoint y: 212, endPoint x: 291, endPoint y: 178, distance: 34.3
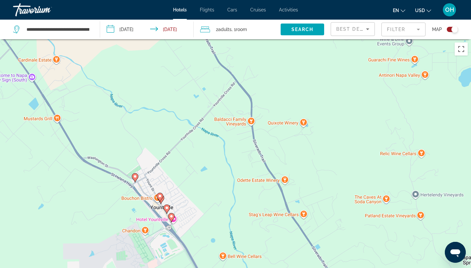
drag, startPoint x: 274, startPoint y: 225, endPoint x: 273, endPoint y: 189, distance: 36.6
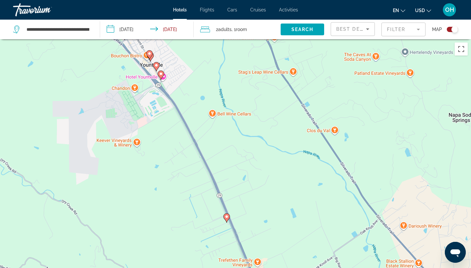
drag, startPoint x: 273, startPoint y: 189, endPoint x: 263, endPoint y: 119, distance: 70.7
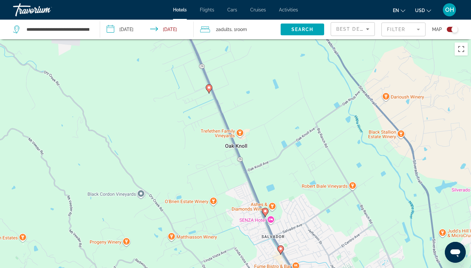
click at [265, 213] on icon "Main content" at bounding box center [265, 212] width 6 height 8
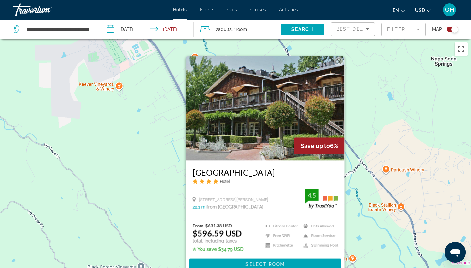
click at [375, 168] on div "To activate drag with keyboard, press Alt + Enter. Once in keyboard drag state,…" at bounding box center [235, 173] width 471 height 268
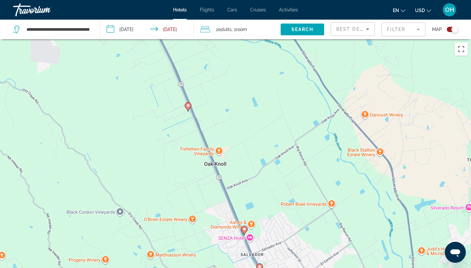
drag, startPoint x: 303, startPoint y: 216, endPoint x: 281, endPoint y: 160, distance: 60.0
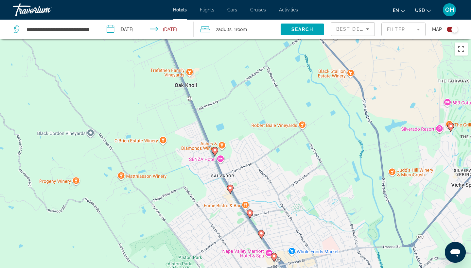
click at [229, 189] on image "Main content" at bounding box center [230, 188] width 4 height 4
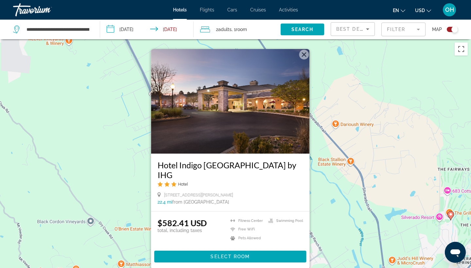
click at [333, 196] on div "To activate drag with keyboard, press Alt + Enter. Once in keyboard drag state,…" at bounding box center [235, 173] width 471 height 268
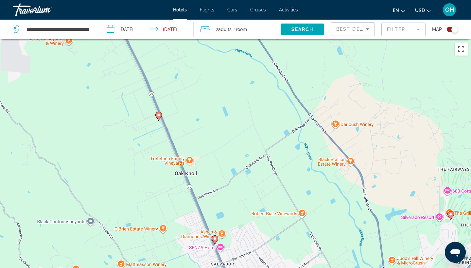
drag, startPoint x: 245, startPoint y: 210, endPoint x: 235, endPoint y: 184, distance: 27.6
click at [235, 184] on div "To activate drag with keyboard, press Alt + Enter. Once in keyboard drag state,…" at bounding box center [235, 173] width 471 height 268
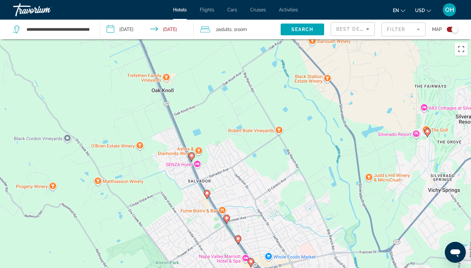
drag, startPoint x: 235, startPoint y: 184, endPoint x: 225, endPoint y: 136, distance: 48.8
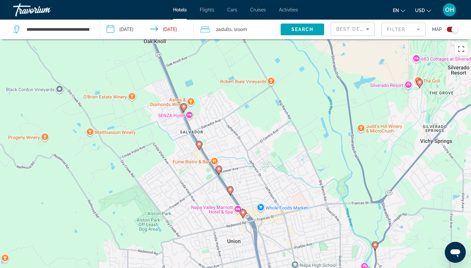
click at [201, 145] on image "Main content" at bounding box center [199, 144] width 4 height 4
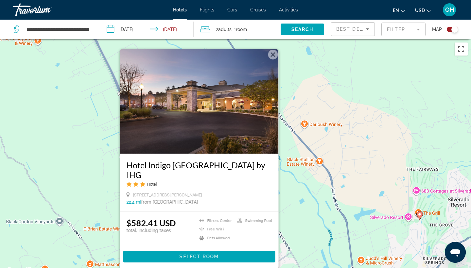
click at [315, 187] on div "To activate drag with keyboard, press Alt + Enter. Once in keyboard drag state,…" at bounding box center [235, 173] width 471 height 268
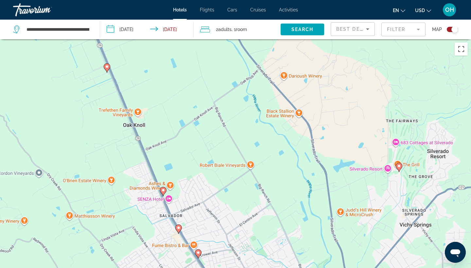
drag, startPoint x: 294, startPoint y: 211, endPoint x: 272, endPoint y: 160, distance: 55.0
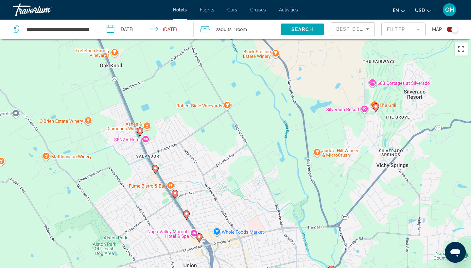
drag, startPoint x: 261, startPoint y: 159, endPoint x: 254, endPoint y: 171, distance: 14.1
click at [255, 171] on div "To activate drag with keyboard, press Alt + Enter. Once in keyboard drag state,…" at bounding box center [235, 173] width 471 height 268
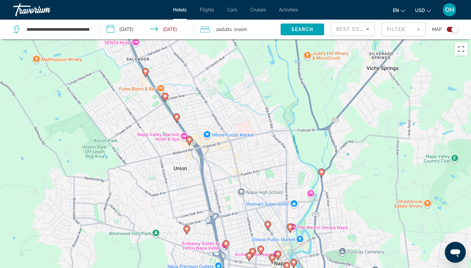
drag, startPoint x: 254, startPoint y: 171, endPoint x: 253, endPoint y: 54, distance: 117.0
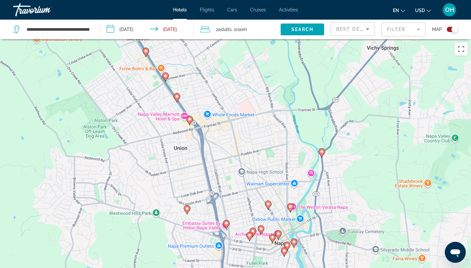
click at [190, 125] on gmp-advanced-marker "Main content" at bounding box center [189, 121] width 7 height 10
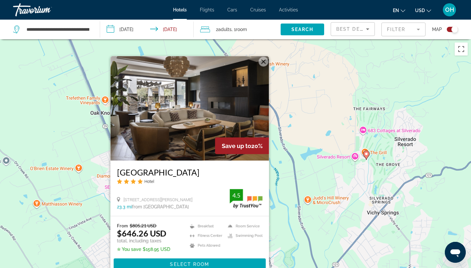
click at [298, 141] on div "To activate drag with keyboard, press Alt + Enter. Once in keyboard drag state,…" at bounding box center [235, 173] width 471 height 268
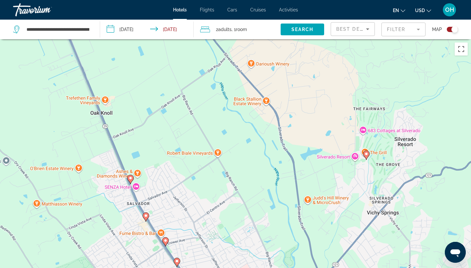
drag, startPoint x: 212, startPoint y: 229, endPoint x: 208, endPoint y: 175, distance: 54.4
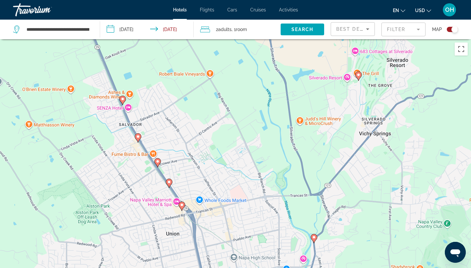
click at [180, 205] on image "Main content" at bounding box center [182, 205] width 4 height 4
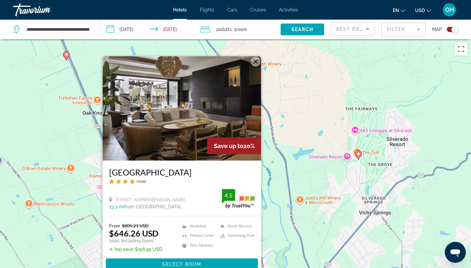
click at [286, 167] on div "To activate drag with keyboard, press Alt + Enter. Once in keyboard drag state,…" at bounding box center [235, 173] width 471 height 268
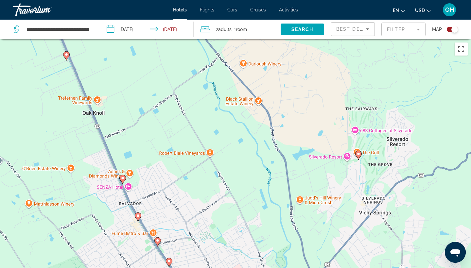
click at [159, 244] on gmp-advanced-marker "Main content" at bounding box center [157, 242] width 7 height 10
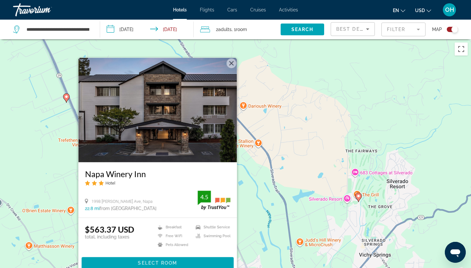
click at [274, 179] on div "To activate drag with keyboard, press Alt + Enter. Once in keyboard drag state,…" at bounding box center [235, 173] width 471 height 268
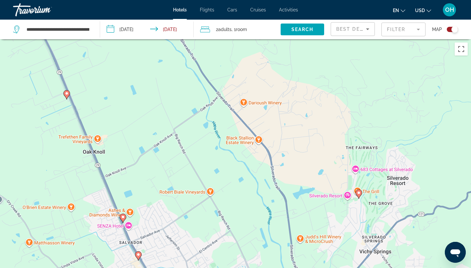
drag, startPoint x: 207, startPoint y: 216, endPoint x: 208, endPoint y: 192, distance: 24.2
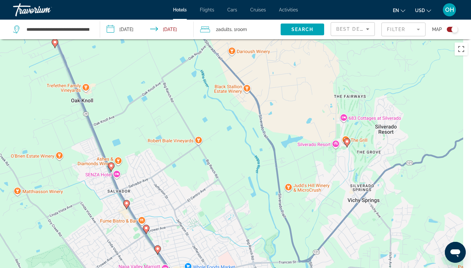
drag, startPoint x: 208, startPoint y: 192, endPoint x: 189, endPoint y: 152, distance: 44.6
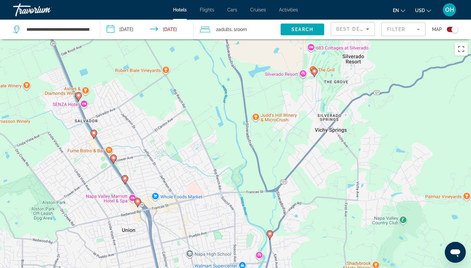
drag, startPoint x: 189, startPoint y: 152, endPoint x: 163, endPoint y: 96, distance: 61.4
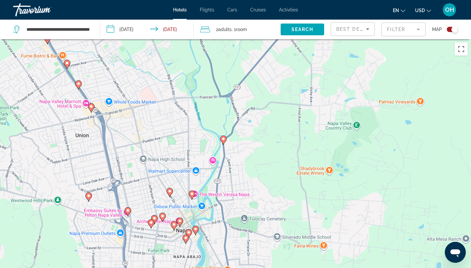
click at [226, 140] on icon "Main content" at bounding box center [223, 140] width 6 height 8
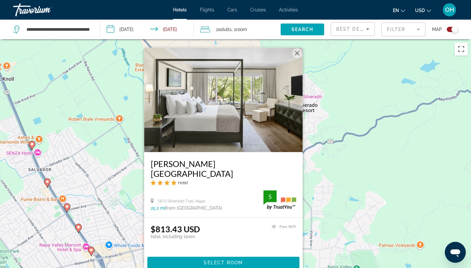
click at [332, 140] on div "To activate drag with keyboard, press Alt + Enter. Once in keyboard drag state,…" at bounding box center [235, 173] width 471 height 268
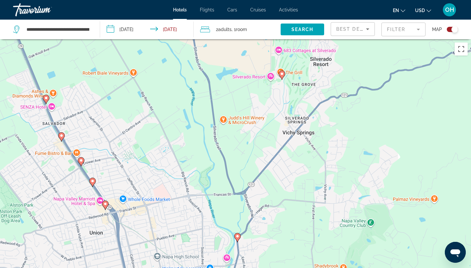
drag, startPoint x: 226, startPoint y: 197, endPoint x: 242, endPoint y: 146, distance: 53.5
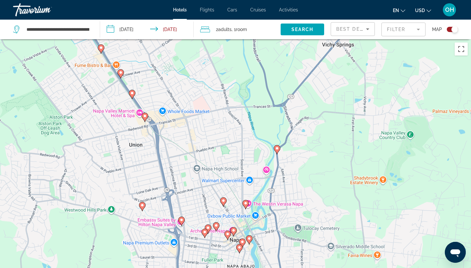
click at [224, 199] on image "Main content" at bounding box center [223, 201] width 4 height 4
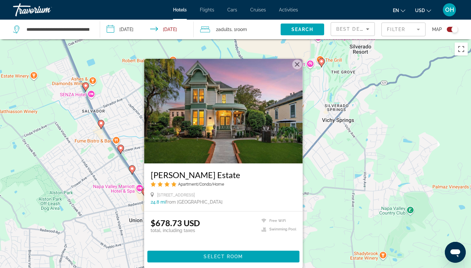
click at [323, 162] on div "To activate drag with keyboard, press Alt + Enter. Once in keyboard drag state,…" at bounding box center [235, 173] width 471 height 268
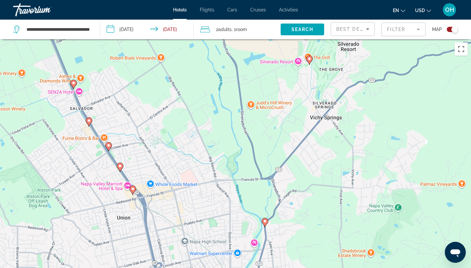
drag, startPoint x: 237, startPoint y: 210, endPoint x: 223, endPoint y: 210, distance: 14.1
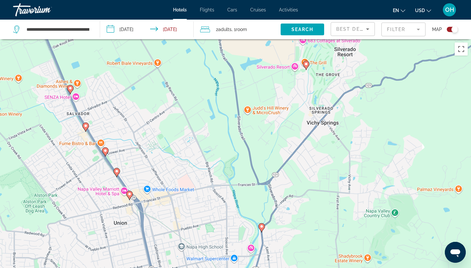
click at [223, 210] on div "To activate drag with keyboard, press Alt + Enter. Once in keyboard drag state,…" at bounding box center [235, 173] width 471 height 268
click at [307, 64] on image "Main content" at bounding box center [306, 64] width 4 height 4
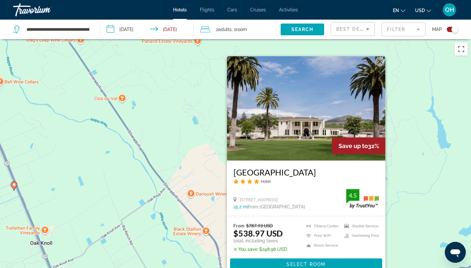
click at [181, 141] on div "To activate drag with keyboard, press Alt + Enter. Once in keyboard drag state,…" at bounding box center [235, 173] width 471 height 268
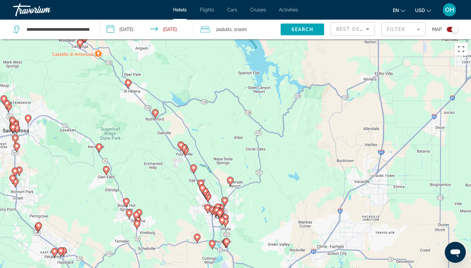
click at [99, 145] on image "Main content" at bounding box center [99, 147] width 4 height 4
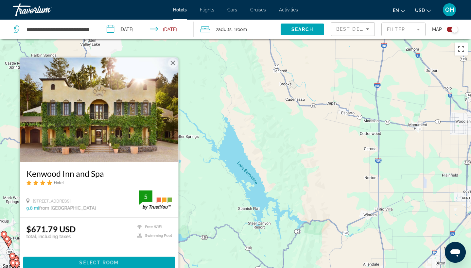
click at [224, 162] on div "To activate drag with keyboard, press Alt + Enter. Once in keyboard drag state,…" at bounding box center [235, 173] width 471 height 268
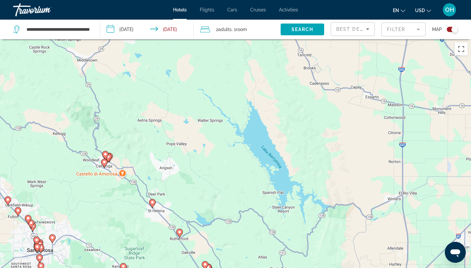
drag, startPoint x: 168, startPoint y: 203, endPoint x: 201, endPoint y: 173, distance: 44.7
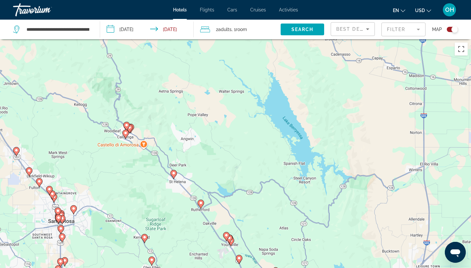
drag, startPoint x: 136, startPoint y: 194, endPoint x: 176, endPoint y: 149, distance: 60.7
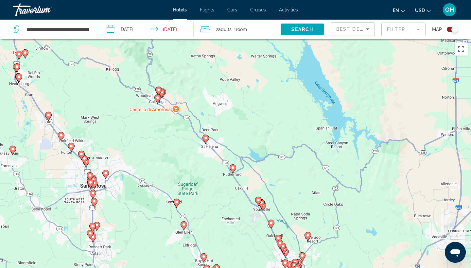
click at [184, 224] on image "Main content" at bounding box center [184, 225] width 4 height 4
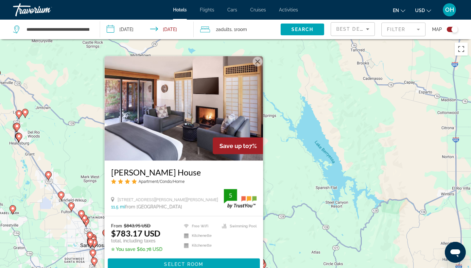
click at [292, 188] on div "To activate drag with keyboard, press Alt + Enter. Once in keyboard drag state,…" at bounding box center [235, 173] width 471 height 268
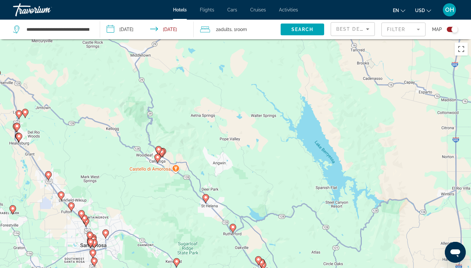
click at [107, 231] on image "Main content" at bounding box center [106, 233] width 4 height 4
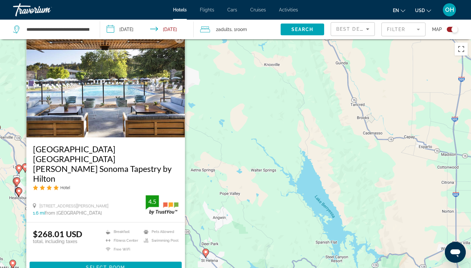
click at [217, 171] on div "To activate drag with keyboard, press Alt + Enter. Once in keyboard drag state,…" at bounding box center [235, 173] width 471 height 268
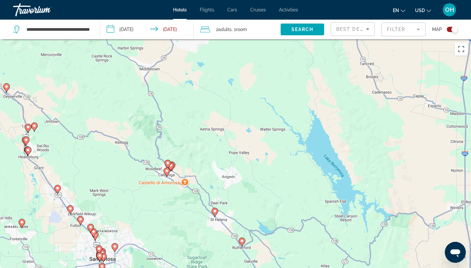
drag, startPoint x: 90, startPoint y: 196, endPoint x: 99, endPoint y: 146, distance: 50.2
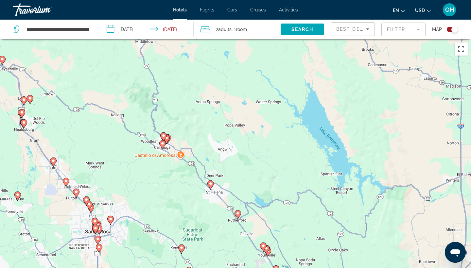
drag, startPoint x: 153, startPoint y: 204, endPoint x: 142, endPoint y: 164, distance: 41.0
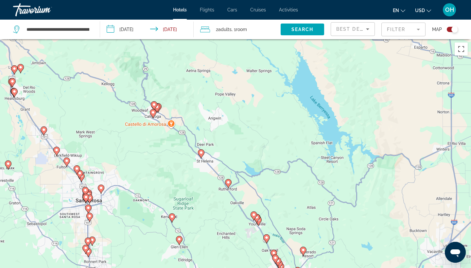
click at [180, 241] on image "Main content" at bounding box center [179, 239] width 4 height 4
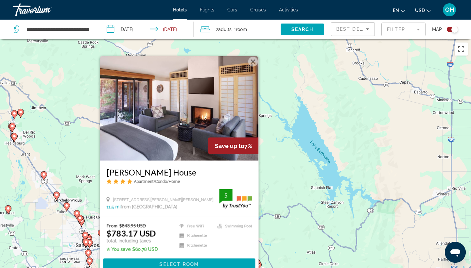
click at [425, 190] on div "To activate drag with keyboard, press Alt + Enter. Once in keyboard drag state,…" at bounding box center [235, 173] width 471 height 268
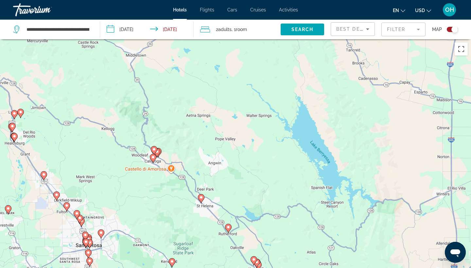
click at [425, 190] on div "To activate drag with keyboard, press Alt + Enter. Once in keyboard drag state,…" at bounding box center [235, 173] width 471 height 268
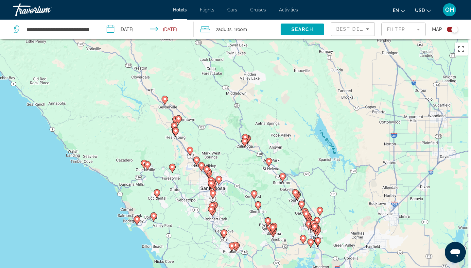
drag, startPoint x: 403, startPoint y: 231, endPoint x: 356, endPoint y: 162, distance: 83.3
click at [356, 162] on div "To activate drag with keyboard, press Alt + Enter. Once in keyboard drag state,…" at bounding box center [235, 173] width 471 height 268
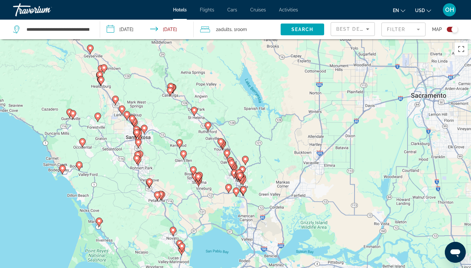
drag, startPoint x: 397, startPoint y: 204, endPoint x: 321, endPoint y: 176, distance: 81.1
click at [321, 176] on div "To activate drag with keyboard, press Alt + Enter. Once in keyboard drag state,…" at bounding box center [235, 173] width 471 height 268
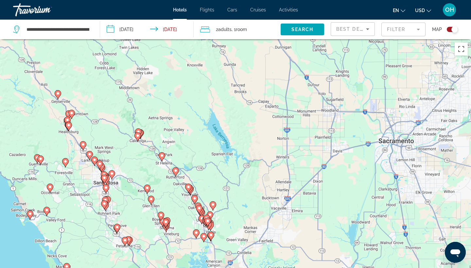
drag, startPoint x: 343, startPoint y: 136, endPoint x: 335, endPoint y: 190, distance: 54.2
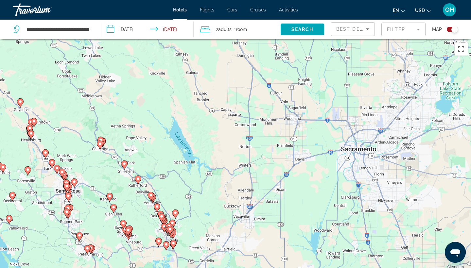
drag, startPoint x: 437, startPoint y: 183, endPoint x: 392, endPoint y: 193, distance: 46.4
click at [392, 193] on div "To activate drag with keyboard, press Alt + Enter. Once in keyboard drag state,…" at bounding box center [235, 173] width 471 height 268
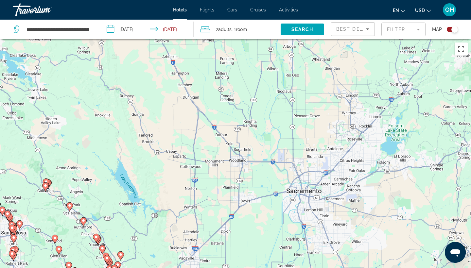
drag, startPoint x: 394, startPoint y: 173, endPoint x: 333, endPoint y: 210, distance: 71.9
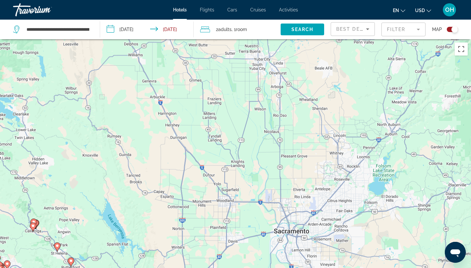
drag, startPoint x: 279, startPoint y: 146, endPoint x: 287, endPoint y: 192, distance: 45.7
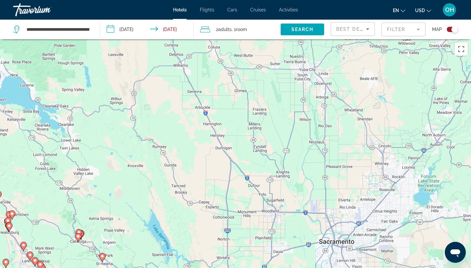
drag, startPoint x: 143, startPoint y: 142, endPoint x: 189, endPoint y: 152, distance: 46.9
click at [82, 173] on div "To activate drag with keyboard, press Alt + Enter. Once in keyboard drag state,…" at bounding box center [235, 173] width 471 height 268
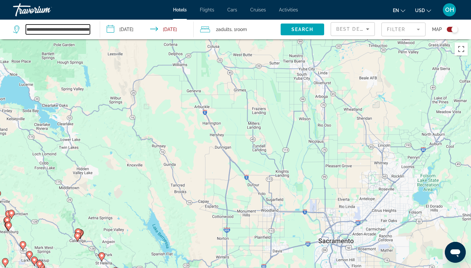
click at [81, 29] on input "**********" at bounding box center [58, 30] width 64 height 10
drag, startPoint x: 87, startPoint y: 29, endPoint x: 7, endPoint y: 34, distance: 79.9
click at [7, 34] on app-destination-search "**********" at bounding box center [50, 30] width 100 height 20
click at [85, 30] on input "**********" at bounding box center [58, 30] width 64 height 10
drag, startPoint x: 85, startPoint y: 30, endPoint x: 26, endPoint y: 34, distance: 58.3
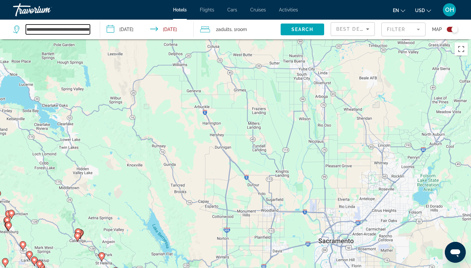
click at [26, 34] on input "**********" at bounding box center [58, 30] width 64 height 10
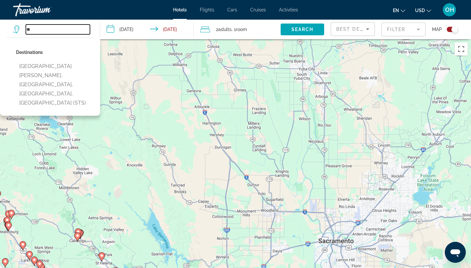
type input "*"
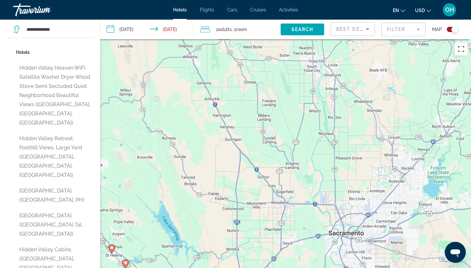
drag, startPoint x: 163, startPoint y: 167, endPoint x: 174, endPoint y: 158, distance: 13.9
click at [78, 31] on input "**********" at bounding box center [58, 30] width 64 height 10
click at [189, 146] on div "To activate drag with keyboard, press Alt + Enter. Once in keyboard drag state,…" at bounding box center [235, 173] width 471 height 268
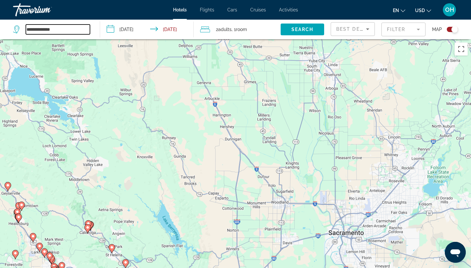
click at [73, 27] on input "**********" at bounding box center [58, 30] width 64 height 10
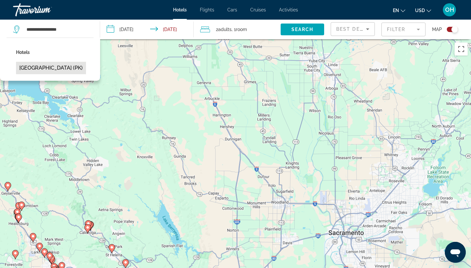
click at [59, 65] on button "[GEOGRAPHIC_DATA] (PK)" at bounding box center [51, 68] width 70 height 12
type input "**********"
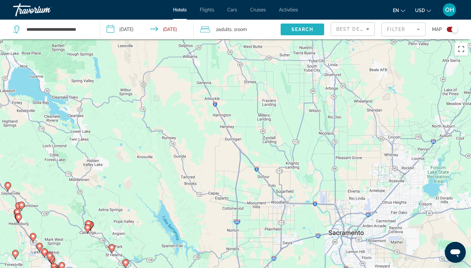
click at [305, 28] on span "Search" at bounding box center [302, 29] width 22 height 5
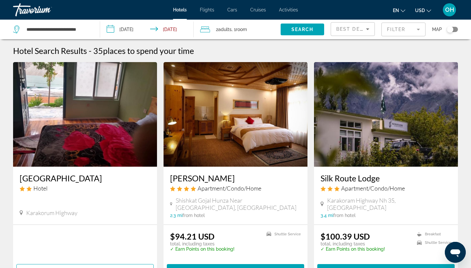
click at [68, 176] on h3 "[GEOGRAPHIC_DATA]" at bounding box center [85, 178] width 131 height 10
click at [80, 33] on input "**********" at bounding box center [58, 30] width 64 height 10
type input "*"
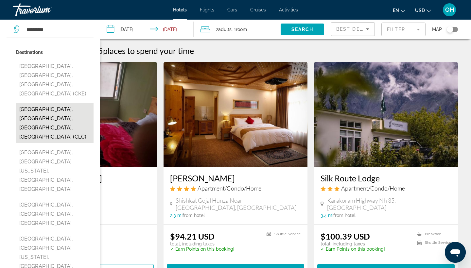
click at [59, 103] on button "[GEOGRAPHIC_DATA], [GEOGRAPHIC_DATA], [GEOGRAPHIC_DATA], [GEOGRAPHIC_DATA] (CLC)" at bounding box center [54, 123] width 77 height 40
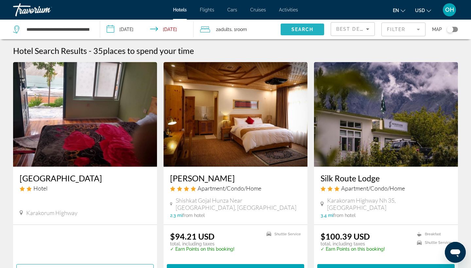
click at [306, 29] on span "Search" at bounding box center [302, 29] width 22 height 5
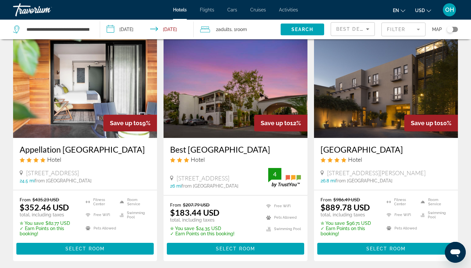
scroll to position [31, 0]
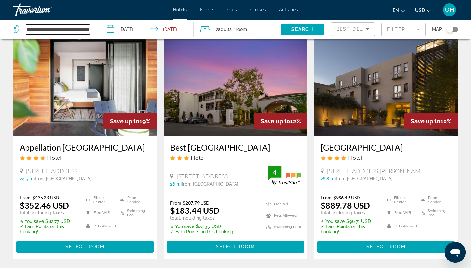
click at [77, 29] on input "**********" at bounding box center [58, 30] width 64 height 10
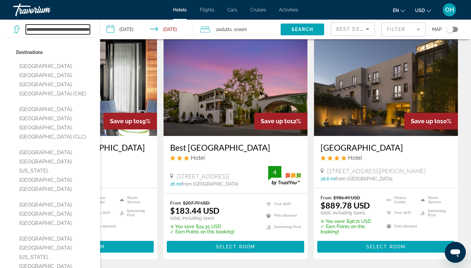
drag, startPoint x: 80, startPoint y: 30, endPoint x: 27, endPoint y: 34, distance: 53.5
click at [27, 34] on div "**********" at bounding box center [53, 30] width 80 height 20
type input "*"
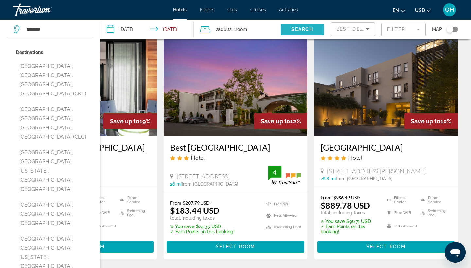
click at [290, 31] on span "Search widget" at bounding box center [301, 30] width 43 height 16
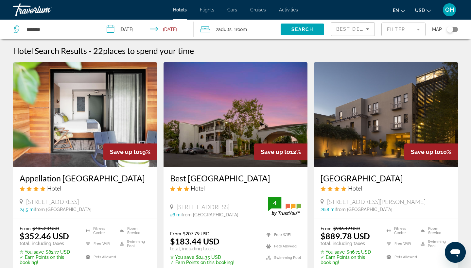
scroll to position [0, 0]
click at [66, 30] on input "********" at bounding box center [58, 30] width 64 height 10
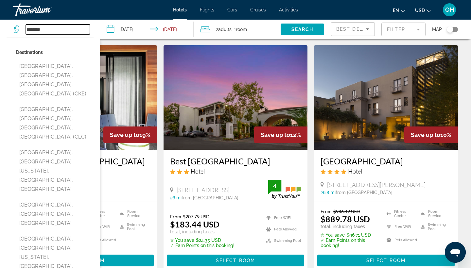
scroll to position [15, 0]
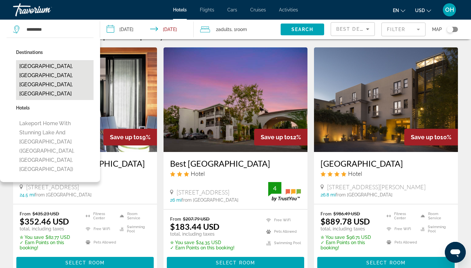
click at [46, 68] on button "[GEOGRAPHIC_DATA], [GEOGRAPHIC_DATA], [GEOGRAPHIC_DATA], [GEOGRAPHIC_DATA]" at bounding box center [54, 80] width 77 height 40
type input "**********"
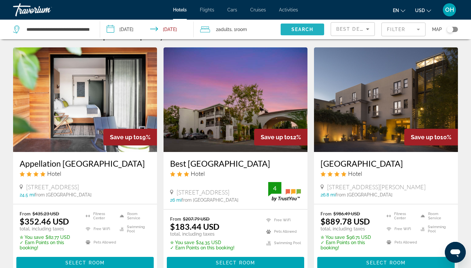
click at [301, 30] on span "Search" at bounding box center [302, 29] width 22 height 5
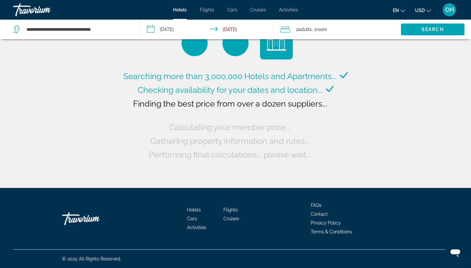
scroll to position [0, 0]
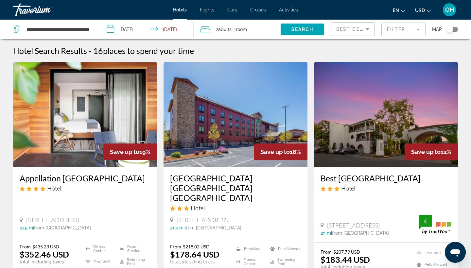
scroll to position [-1, 0]
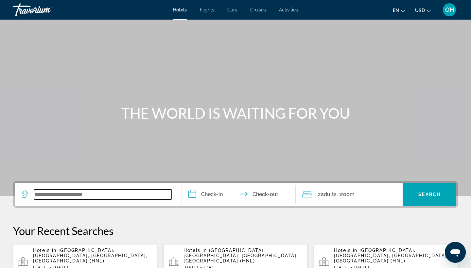
click at [75, 199] on input "Search widget" at bounding box center [103, 195] width 138 height 10
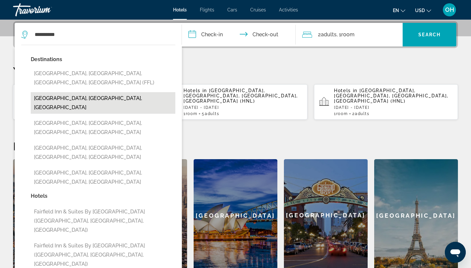
click at [87, 92] on button "Fairfield, CA, United States" at bounding box center [103, 103] width 144 height 22
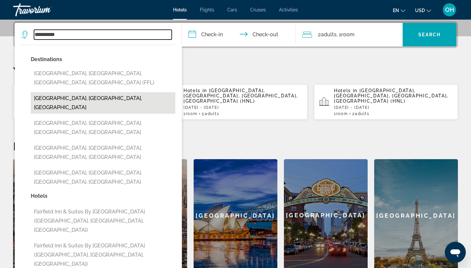
type input "**********"
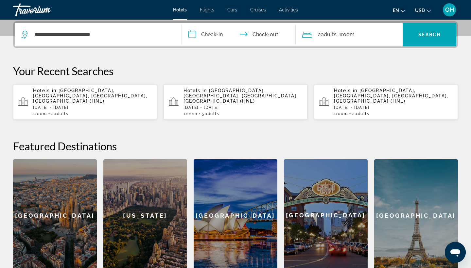
click at [222, 34] on input "**********" at bounding box center [240, 35] width 116 height 25
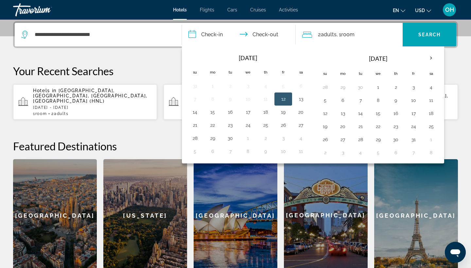
click at [283, 95] on button "12" at bounding box center [283, 98] width 10 height 9
click at [299, 98] on button "13" at bounding box center [300, 98] width 10 height 9
type input "**********"
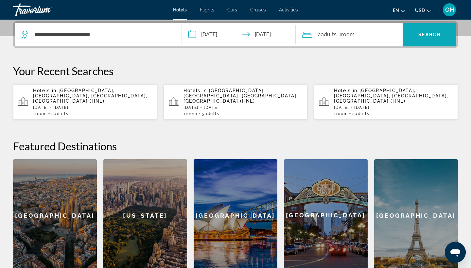
click at [435, 37] on span "Search widget" at bounding box center [429, 35] width 54 height 16
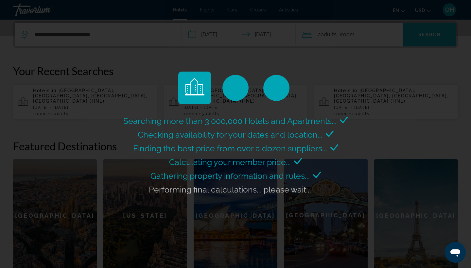
scroll to position [0, 0]
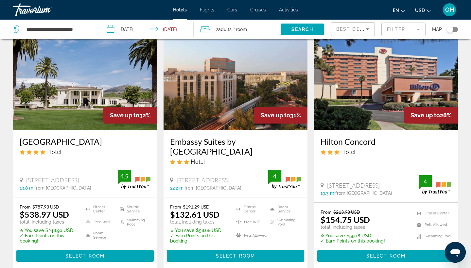
scroll to position [36, 0]
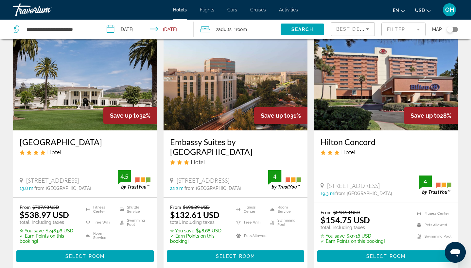
drag, startPoint x: 170, startPoint y: 141, endPoint x: 197, endPoint y: 156, distance: 31.3
click at [197, 156] on div "Embassy Suites by Hilton Walnut Creek Hotel 1345 Treat Boulevard, Walnut Creek …" at bounding box center [235, 163] width 144 height 67
copy h3 "Embassy Suites by [GEOGRAPHIC_DATA]"
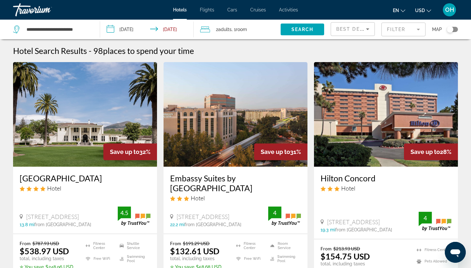
scroll to position [0, 0]
click at [449, 28] on div "Toggle map" at bounding box center [449, 29] width 7 height 7
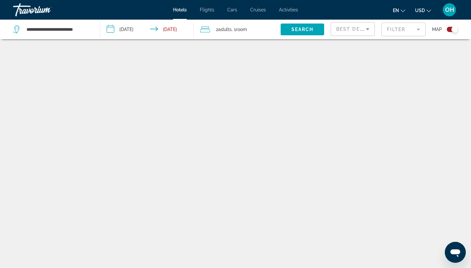
scroll to position [39, 0]
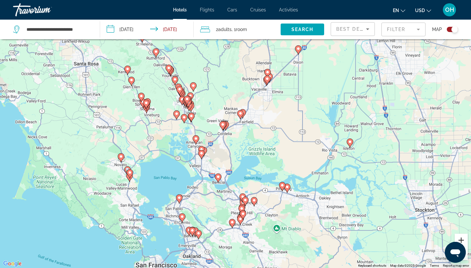
click at [462, 242] on button "Zoom in" at bounding box center [460, 240] width 13 height 13
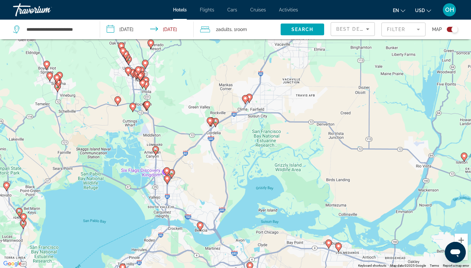
click at [246, 103] on icon "Main content" at bounding box center [245, 99] width 7 height 9
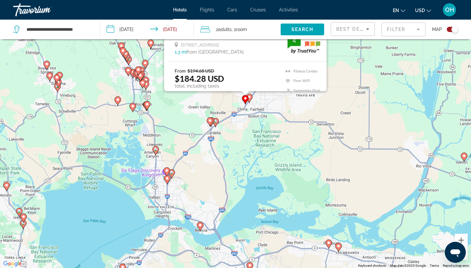
scroll to position [0, 0]
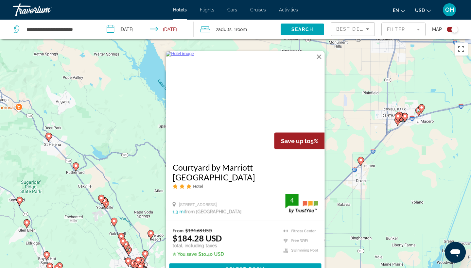
click at [344, 155] on div "To activate drag with keyboard, press Alt + Enter. Once in keyboard drag state,…" at bounding box center [235, 173] width 471 height 268
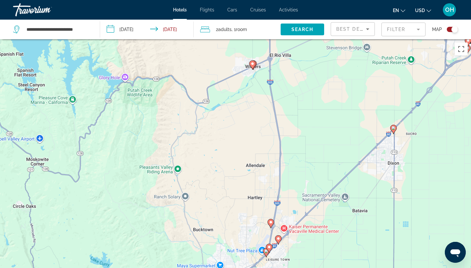
click at [278, 238] on image "Main content" at bounding box center [278, 239] width 4 height 4
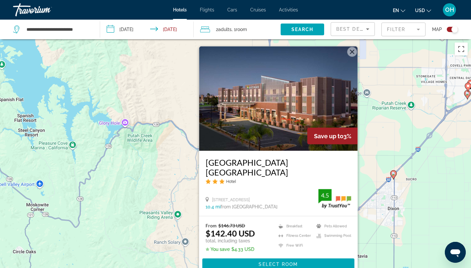
click at [378, 156] on div "To activate drag with keyboard, press Alt + Enter. Once in keyboard drag state,…" at bounding box center [235, 173] width 471 height 268
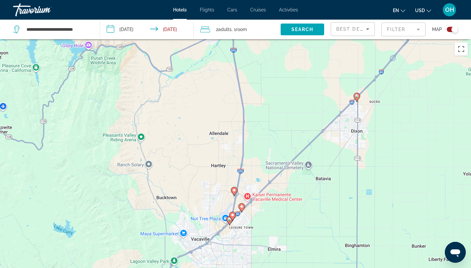
drag, startPoint x: 310, startPoint y: 183, endPoint x: 269, endPoint y: 84, distance: 107.3
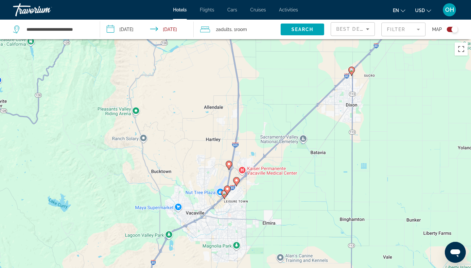
click at [223, 193] on image "Main content" at bounding box center [224, 193] width 4 height 4
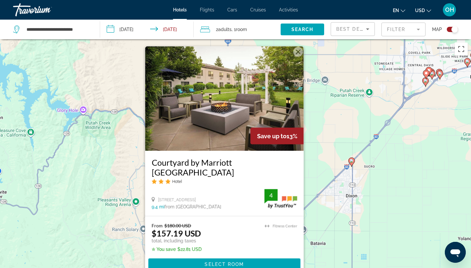
click at [331, 169] on div "To activate drag with keyboard, press Alt + Enter. Once in keyboard drag state,…" at bounding box center [235, 173] width 471 height 268
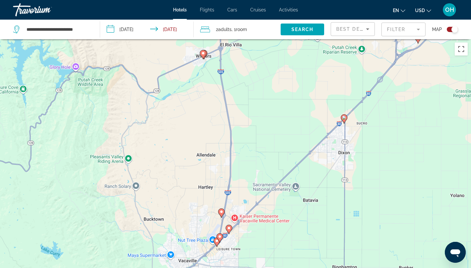
drag, startPoint x: 275, startPoint y: 214, endPoint x: 266, endPoint y: 170, distance: 44.6
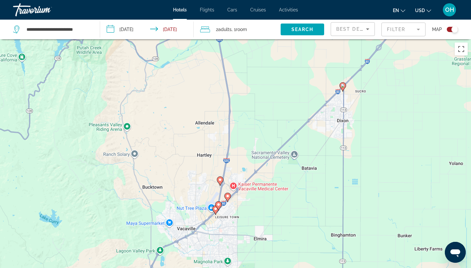
drag, startPoint x: 266, startPoint y: 170, endPoint x: 266, endPoint y: 126, distance: 43.1
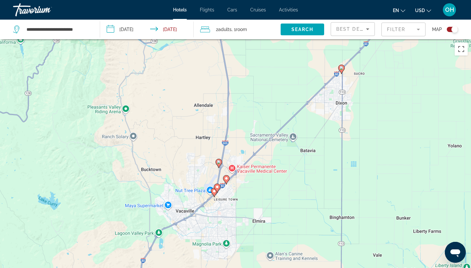
click at [213, 193] on image "Main content" at bounding box center [214, 191] width 4 height 4
